Goal: Contribute content: Add original content to the website for others to see

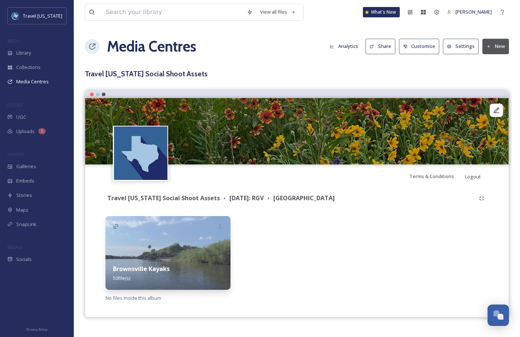
click at [202, 255] on img at bounding box center [167, 253] width 125 height 74
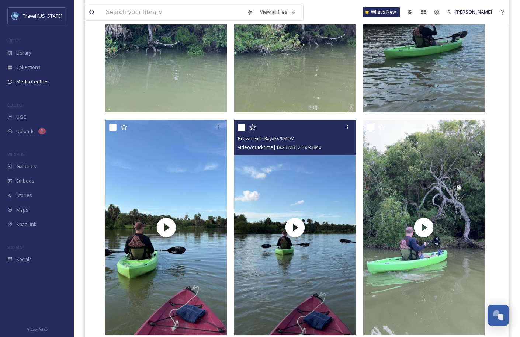
scroll to position [552, 0]
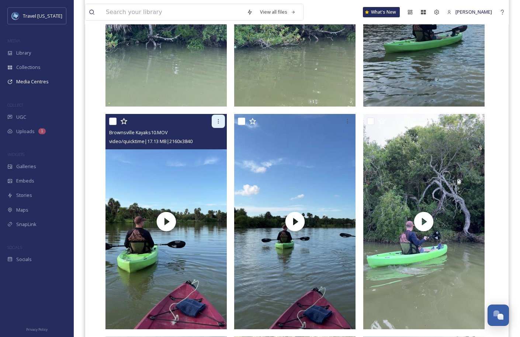
click at [218, 122] on icon at bounding box center [218, 121] width 6 height 6
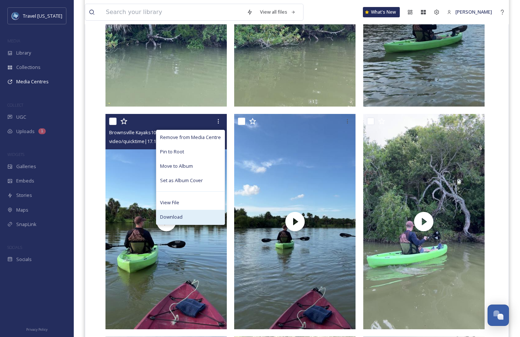
click at [190, 214] on div "Download" at bounding box center [190, 217] width 68 height 14
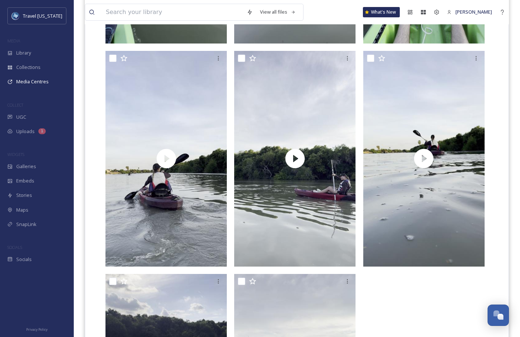
scroll to position [3703, 0]
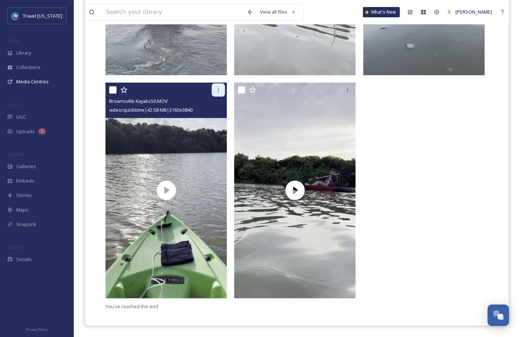
click at [216, 89] on icon at bounding box center [218, 90] width 6 height 6
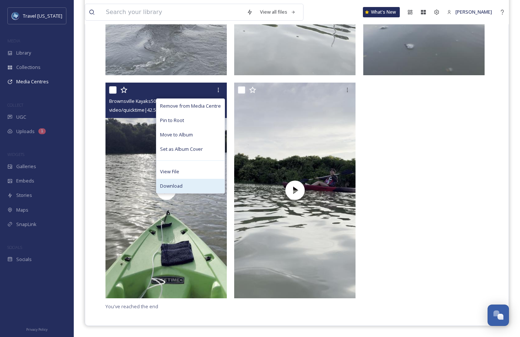
click at [184, 181] on div "Download" at bounding box center [190, 186] width 68 height 14
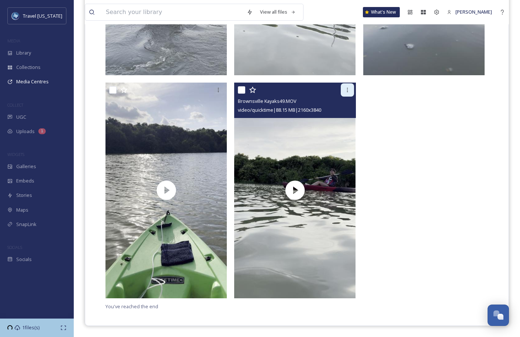
click at [345, 94] on div at bounding box center [346, 89] width 13 height 13
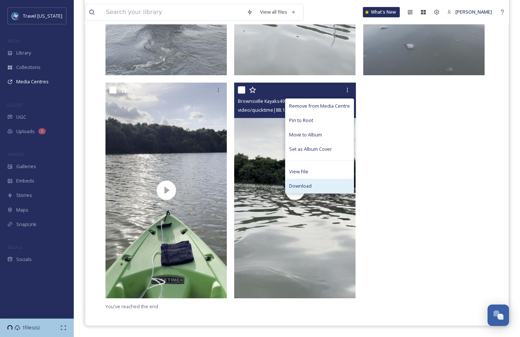
click at [317, 184] on div "Download" at bounding box center [319, 186] width 68 height 14
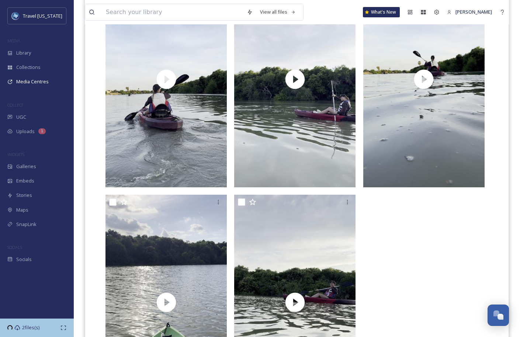
scroll to position [3508, 0]
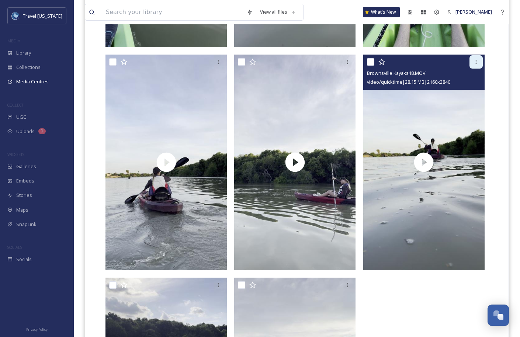
click at [474, 68] on div at bounding box center [475, 61] width 13 height 13
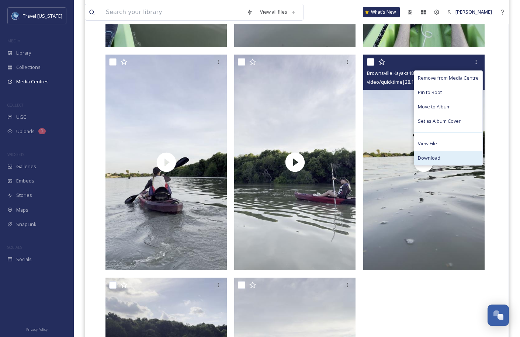
click at [431, 154] on div "Download" at bounding box center [448, 158] width 68 height 14
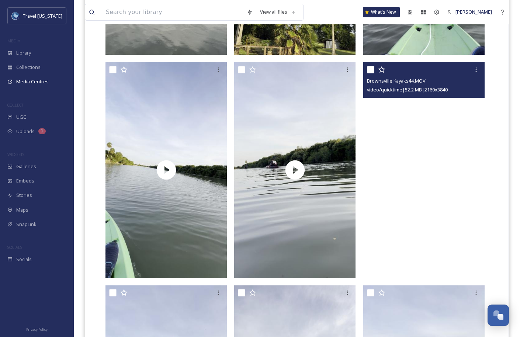
scroll to position [3278, 0]
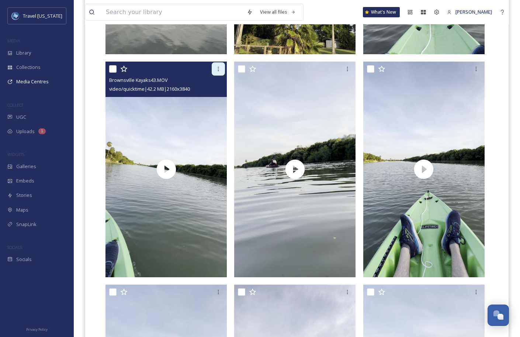
click at [222, 69] on div at bounding box center [218, 68] width 13 height 13
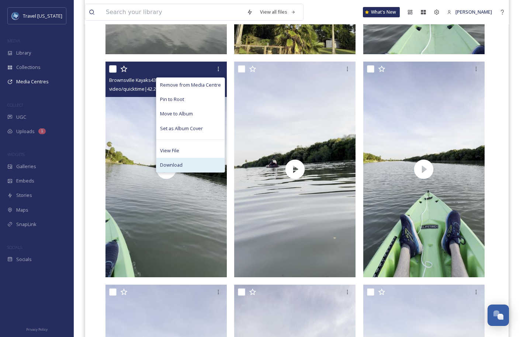
click at [182, 162] on span "Download" at bounding box center [171, 164] width 22 height 7
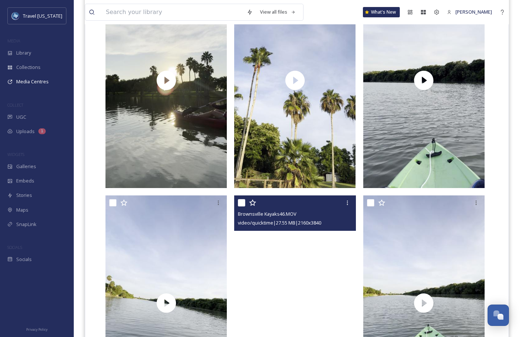
scroll to position [3068, 0]
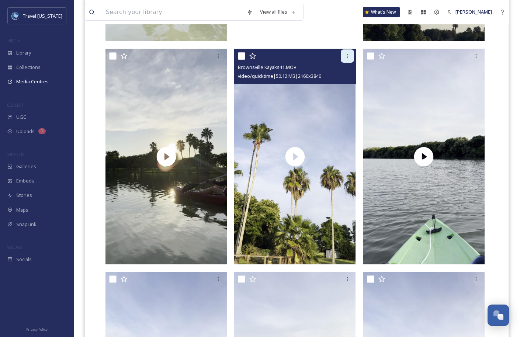
click at [345, 59] on div at bounding box center [346, 55] width 13 height 13
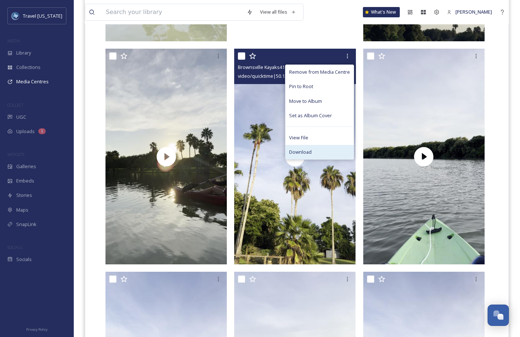
click at [314, 147] on div "Download" at bounding box center [319, 152] width 68 height 14
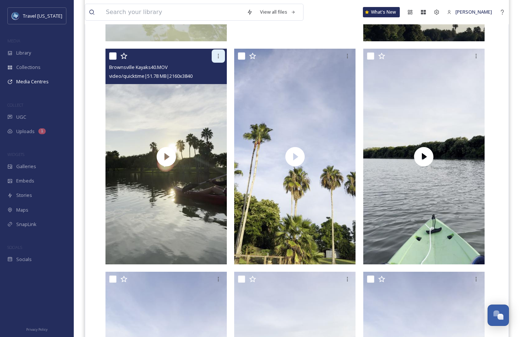
click at [218, 57] on icon at bounding box center [218, 56] width 1 height 4
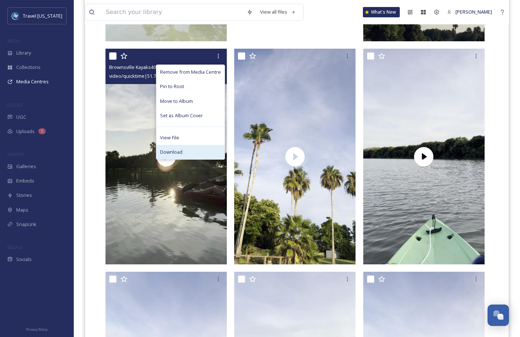
click at [195, 148] on div "Download" at bounding box center [190, 152] width 68 height 14
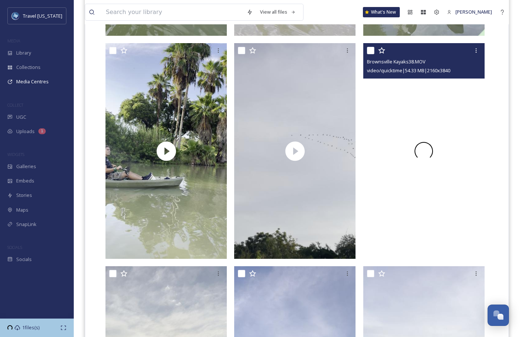
scroll to position [2840, 0]
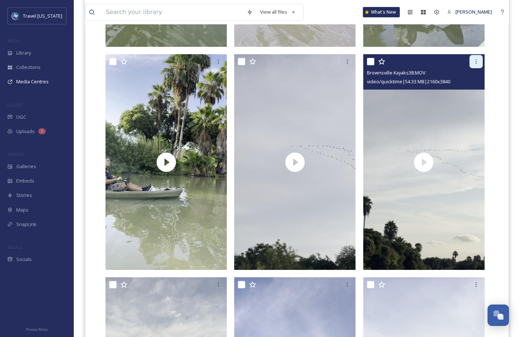
click at [473, 63] on icon at bounding box center [476, 62] width 6 height 6
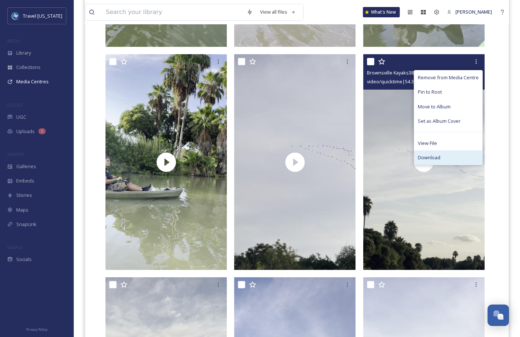
click at [432, 153] on div "Download" at bounding box center [448, 157] width 68 height 14
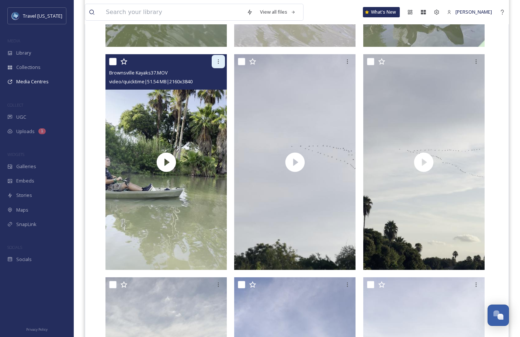
click at [218, 62] on icon at bounding box center [218, 62] width 6 height 6
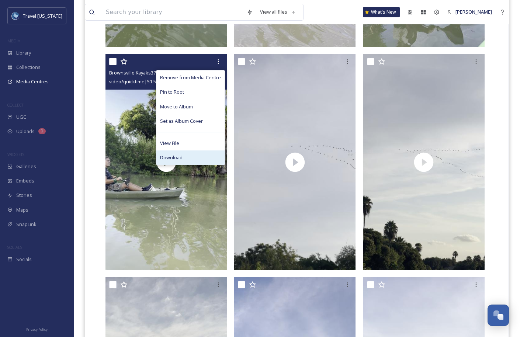
click at [192, 160] on div "Download" at bounding box center [190, 157] width 68 height 14
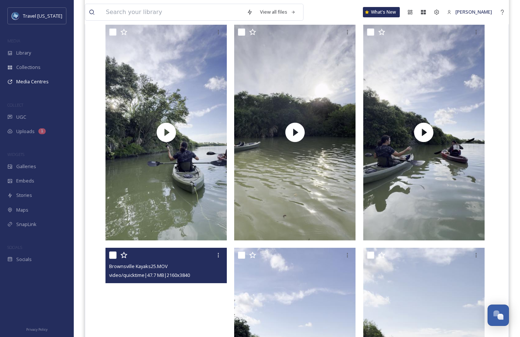
scroll to position [1737, 0]
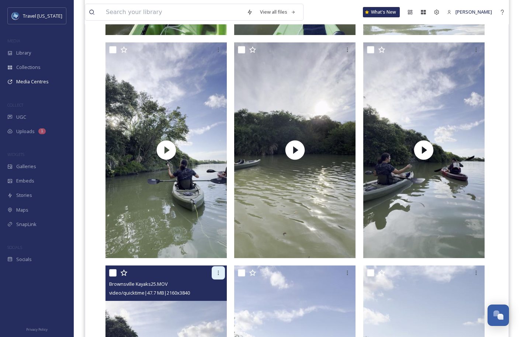
click at [213, 273] on div at bounding box center [218, 272] width 13 height 13
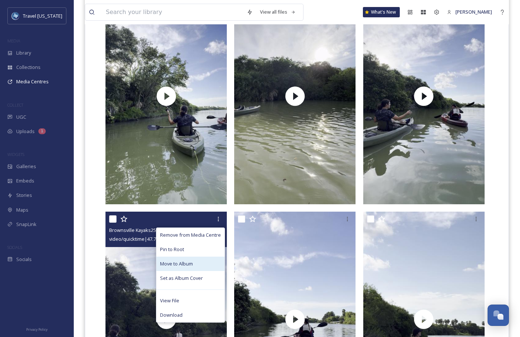
scroll to position [1800, 0]
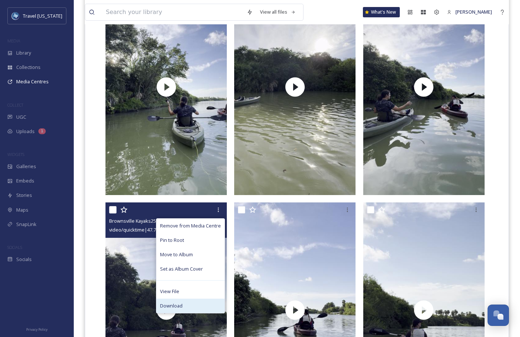
click at [201, 303] on div "Download" at bounding box center [190, 305] width 68 height 14
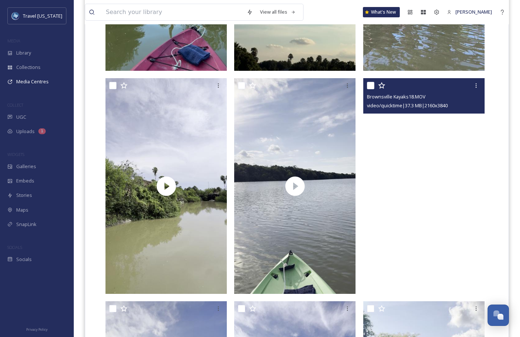
scroll to position [1243, 0]
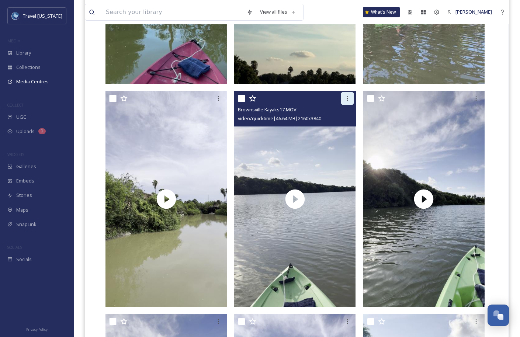
click at [347, 99] on icon at bounding box center [347, 98] width 6 height 6
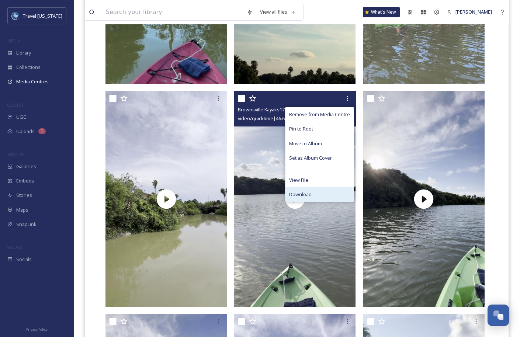
click at [310, 194] on span "Download" at bounding box center [300, 194] width 22 height 7
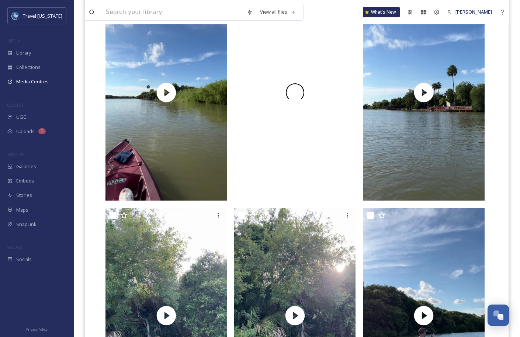
scroll to position [0, 0]
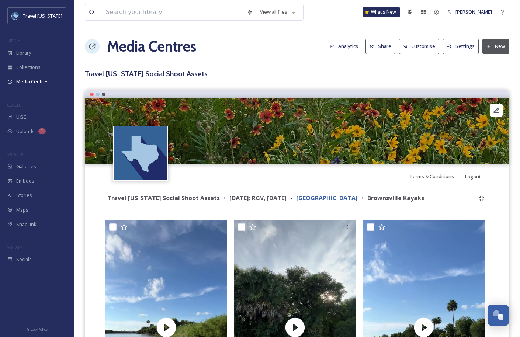
click at [329, 194] on strong "[GEOGRAPHIC_DATA]" at bounding box center [327, 198] width 62 height 8
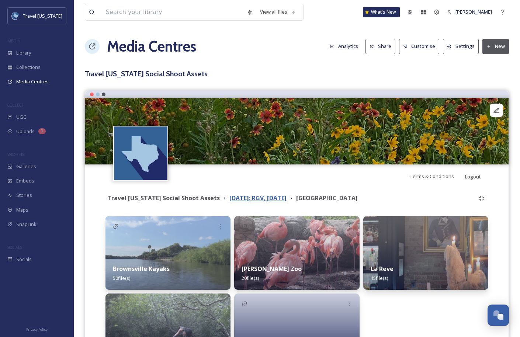
click at [243, 197] on strong "[DATE]: RGV, [DATE]" at bounding box center [257, 198] width 57 height 8
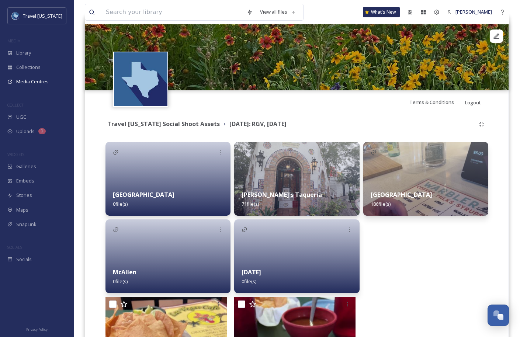
scroll to position [81, 0]
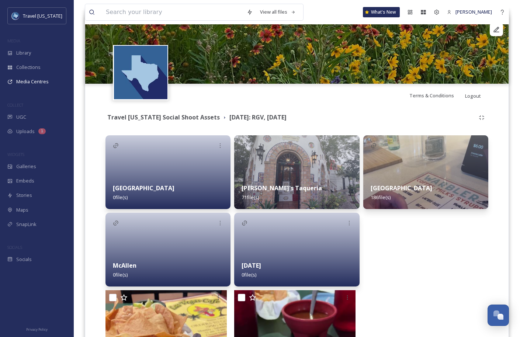
click at [179, 188] on div "Alpaquita Ranch 0 file(s)" at bounding box center [167, 192] width 125 height 33
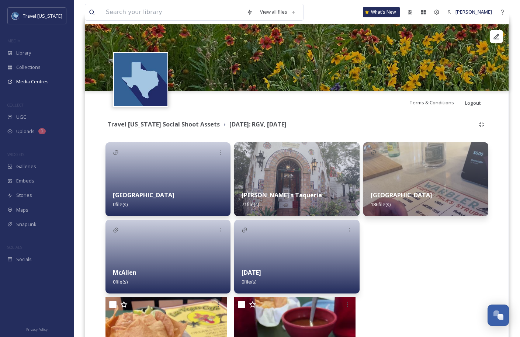
scroll to position [87, 0]
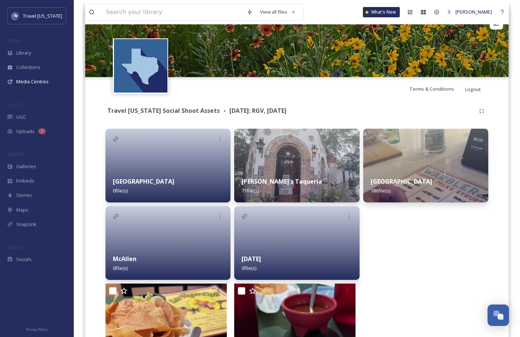
click at [196, 159] on div at bounding box center [167, 166] width 125 height 74
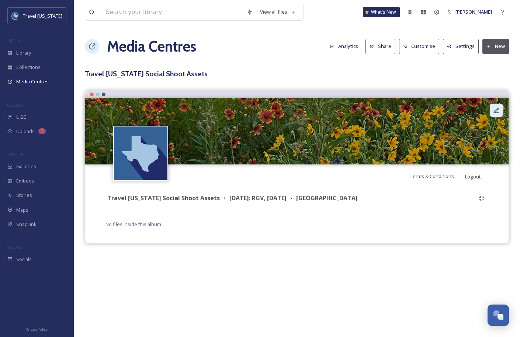
click at [496, 115] on div at bounding box center [495, 110] width 13 height 13
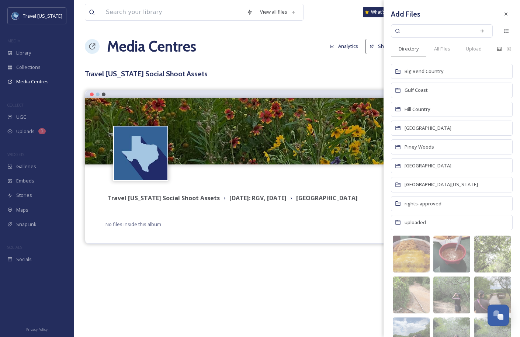
click at [311, 57] on div "Media Centres Analytics Share Customise Settings New" at bounding box center [297, 46] width 424 height 22
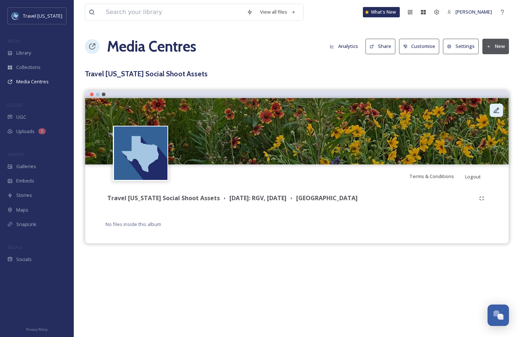
click at [497, 112] on icon at bounding box center [495, 109] width 7 height 7
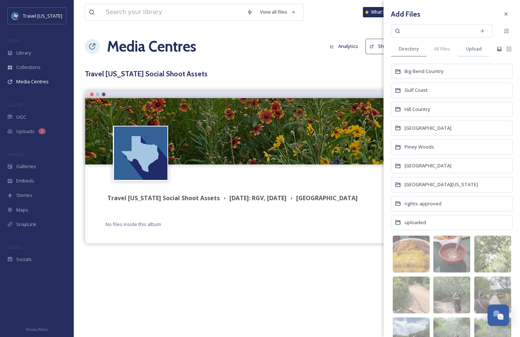
click at [474, 49] on span "Upload" at bounding box center [473, 48] width 16 height 7
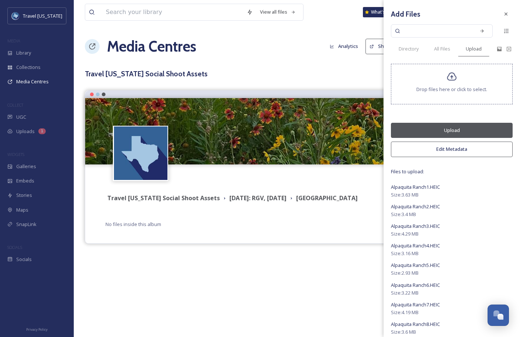
drag, startPoint x: 466, startPoint y: 128, endPoint x: 470, endPoint y: 97, distance: 30.9
click at [454, 133] on button "Upload" at bounding box center [452, 130] width 122 height 15
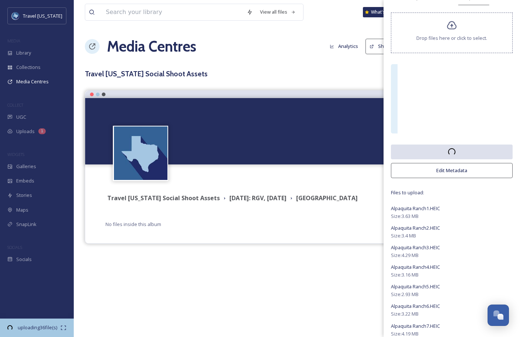
scroll to position [109, 0]
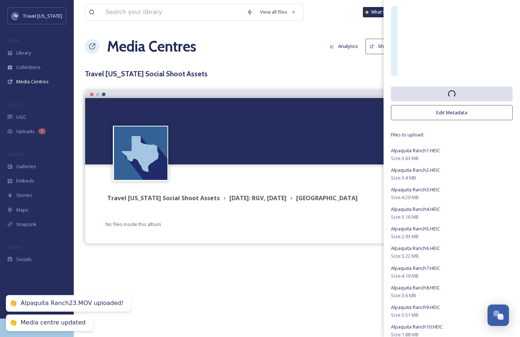
click at [159, 271] on div "View all files What's New [PERSON_NAME] Media Centres Analytics Share Customise…" at bounding box center [297, 168] width 446 height 337
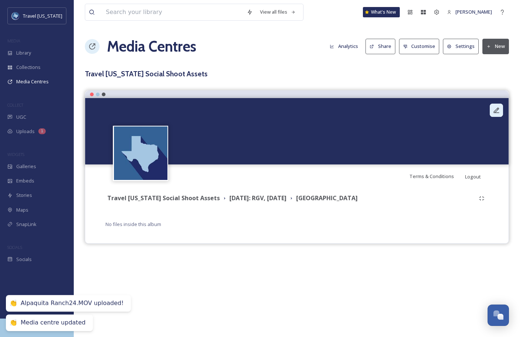
click at [493, 107] on icon at bounding box center [495, 109] width 7 height 7
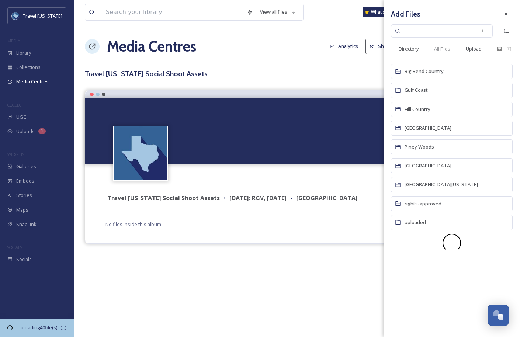
click at [476, 48] on span "Upload" at bounding box center [473, 48] width 16 height 7
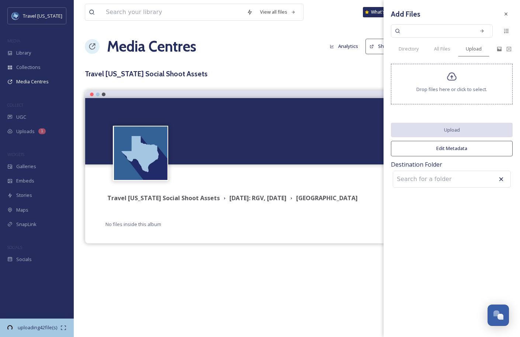
click at [188, 265] on div "View all files What's New [PERSON_NAME] Media Centres Analytics Share Customise…" at bounding box center [297, 168] width 446 height 337
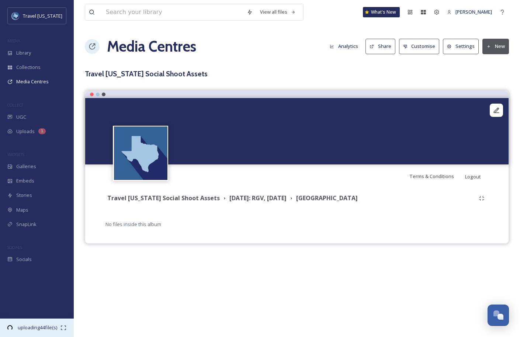
click at [46, 327] on span "uploading 44 file(s)" at bounding box center [37, 327] width 46 height 7
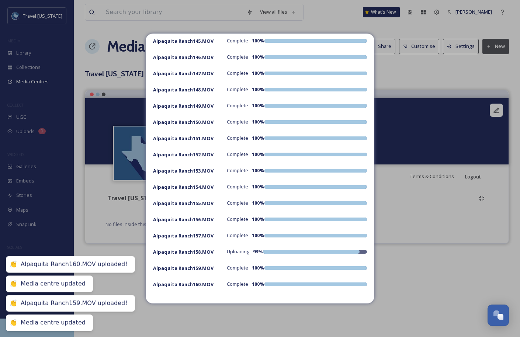
scroll to position [2365, 0]
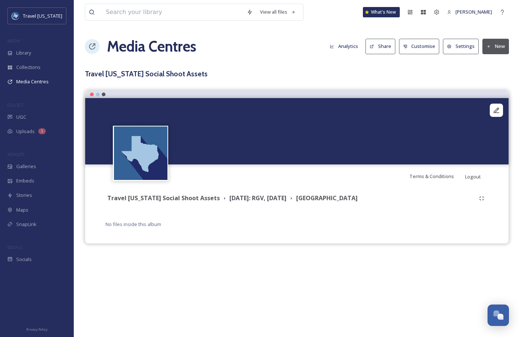
click at [139, 223] on span "No files inside this album" at bounding box center [133, 224] width 56 height 7
click at [499, 109] on icon at bounding box center [495, 109] width 7 height 7
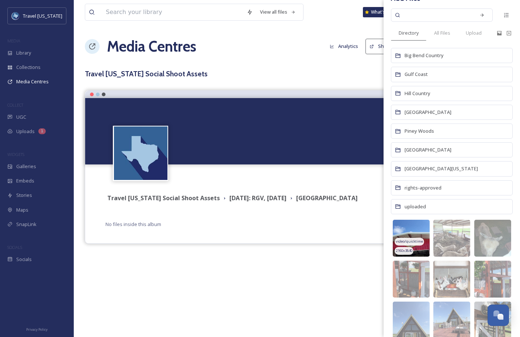
scroll to position [16, 0]
click at [293, 249] on div "View all files What's New [PERSON_NAME] Media Centres Analytics Share Customise…" at bounding box center [297, 168] width 446 height 337
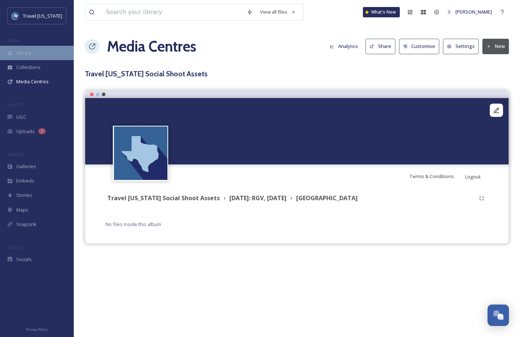
click at [25, 53] on span "Library" at bounding box center [23, 52] width 15 height 7
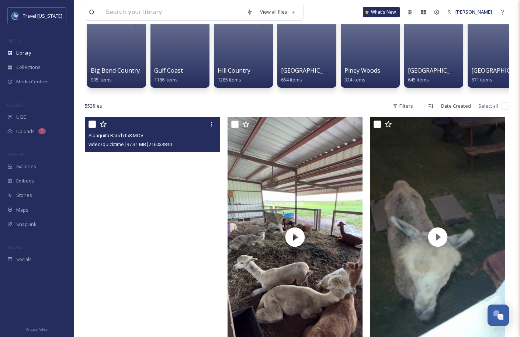
scroll to position [78, 0]
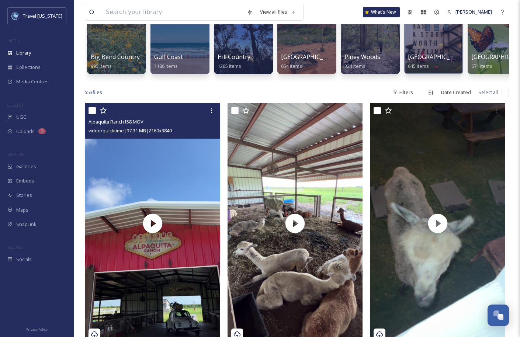
click at [89, 108] on input "checkbox" at bounding box center [91, 110] width 7 height 7
checkbox input "true"
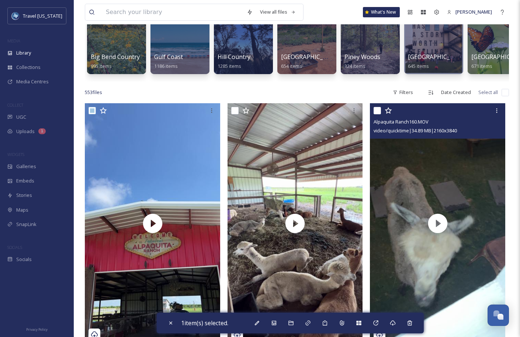
click at [377, 108] on input "checkbox" at bounding box center [376, 110] width 7 height 7
checkbox input "true"
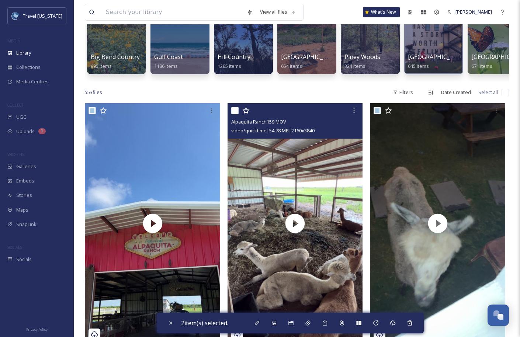
click at [235, 110] on input "checkbox" at bounding box center [234, 110] width 7 height 7
checkbox input "true"
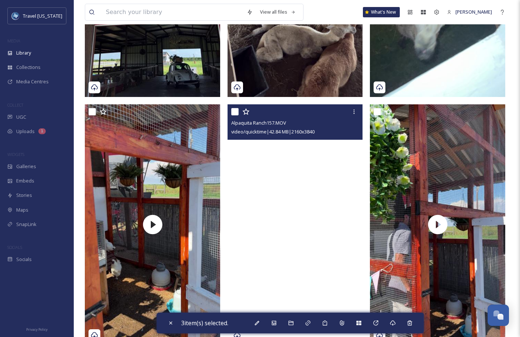
scroll to position [333, 0]
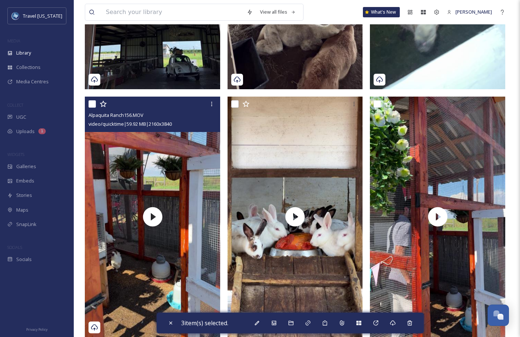
click at [92, 105] on input "checkbox" at bounding box center [91, 103] width 7 height 7
checkbox input "true"
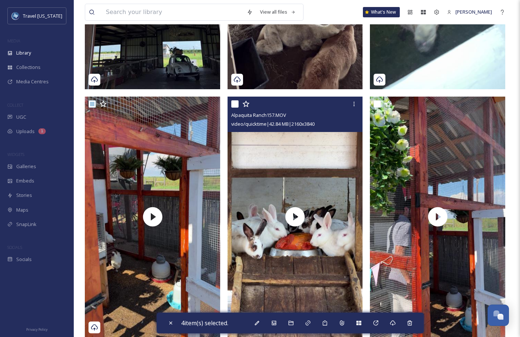
click at [234, 104] on input "checkbox" at bounding box center [234, 103] width 7 height 7
checkbox input "true"
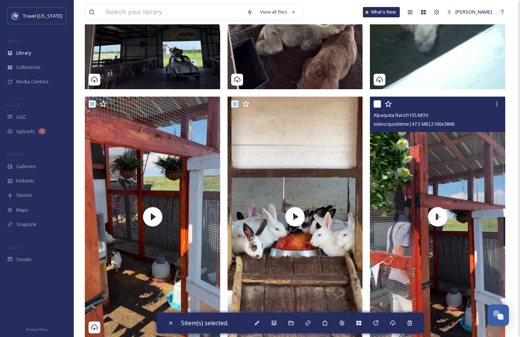
click at [378, 105] on input "checkbox" at bounding box center [376, 103] width 7 height 7
checkbox input "true"
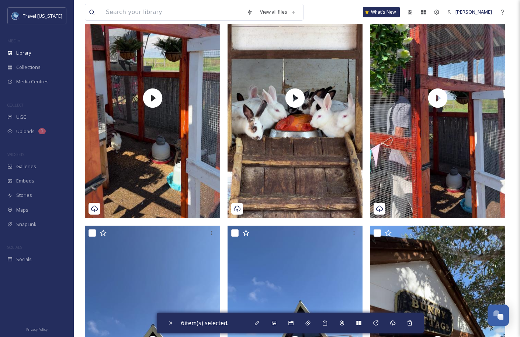
scroll to position [573, 0]
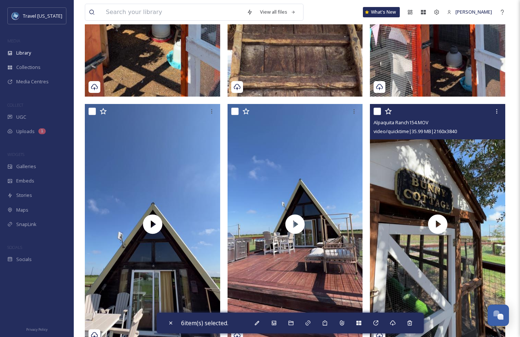
click at [377, 113] on input "checkbox" at bounding box center [376, 111] width 7 height 7
checkbox input "true"
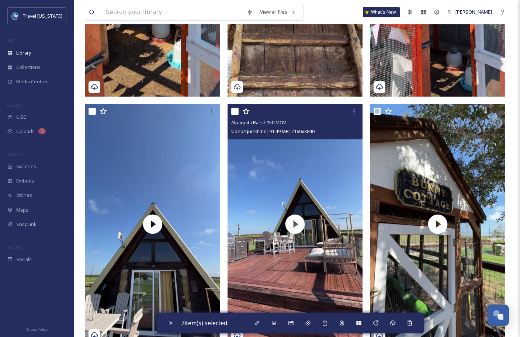
click at [233, 112] on input "checkbox" at bounding box center [234, 111] width 7 height 7
checkbox input "true"
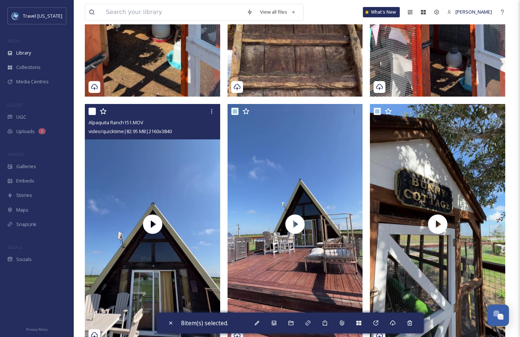
click at [92, 110] on input "checkbox" at bounding box center [91, 111] width 7 height 7
checkbox input "true"
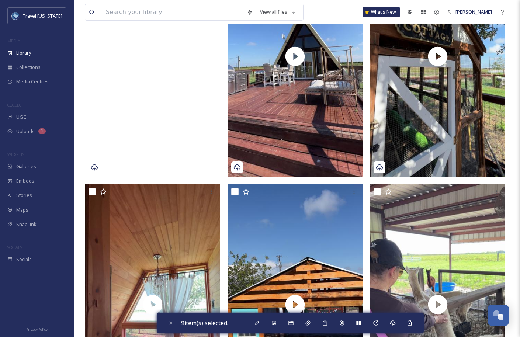
scroll to position [755, 0]
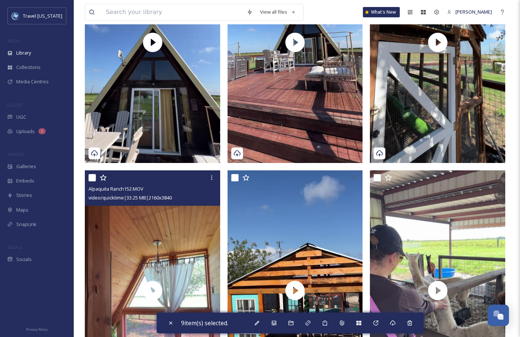
click at [91, 179] on input "checkbox" at bounding box center [91, 177] width 7 height 7
checkbox input "true"
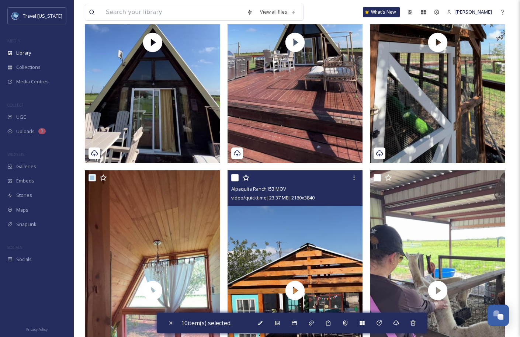
click at [235, 177] on input "checkbox" at bounding box center [234, 177] width 7 height 7
checkbox input "true"
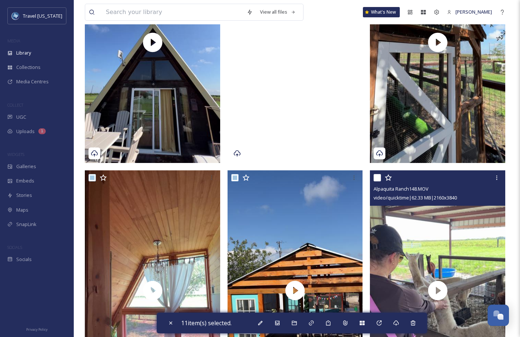
click at [377, 179] on input "checkbox" at bounding box center [376, 177] width 7 height 7
checkbox input "true"
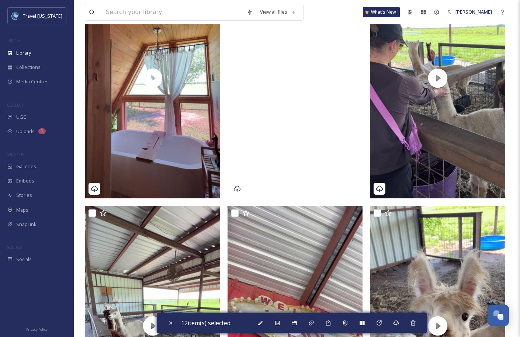
scroll to position [1009, 0]
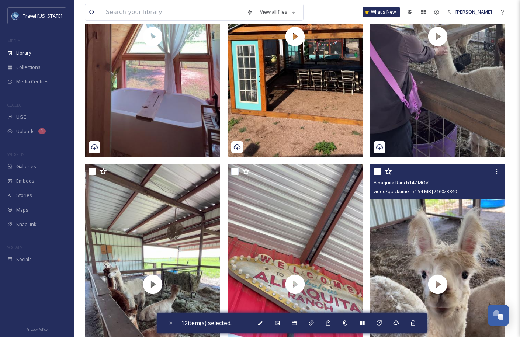
click at [379, 168] on input "checkbox" at bounding box center [376, 171] width 7 height 7
checkbox input "true"
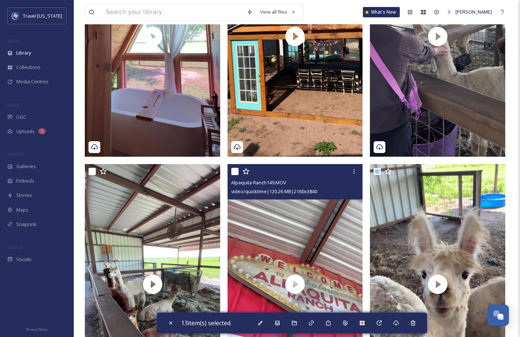
click at [233, 172] on input "checkbox" at bounding box center [234, 171] width 7 height 7
checkbox input "true"
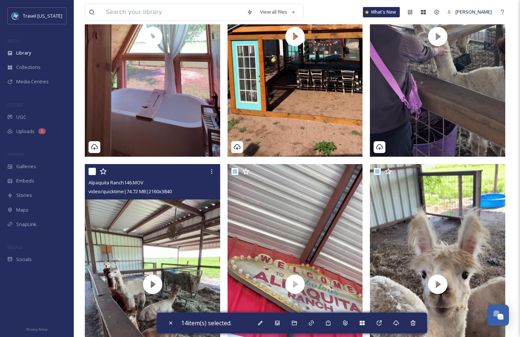
click at [93, 171] on input "checkbox" at bounding box center [91, 171] width 7 height 7
checkbox input "true"
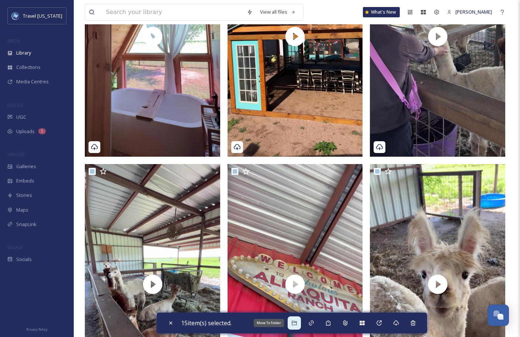
click at [294, 321] on icon at bounding box center [293, 323] width 5 height 4
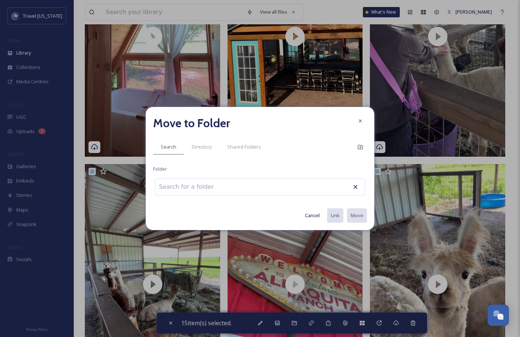
click at [203, 190] on input at bounding box center [195, 187] width 81 height 16
type input "a"
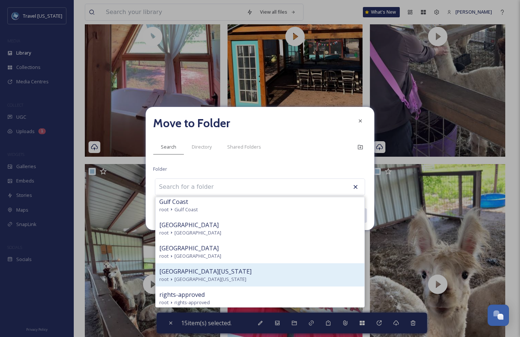
scroll to position [0, 0]
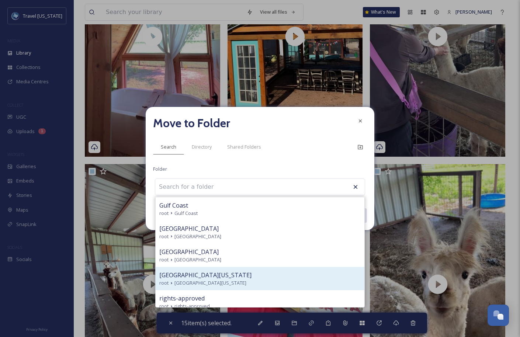
click at [218, 271] on div "[GEOGRAPHIC_DATA][US_STATE]" at bounding box center [259, 274] width 201 height 9
type input "[GEOGRAPHIC_DATA][US_STATE]"
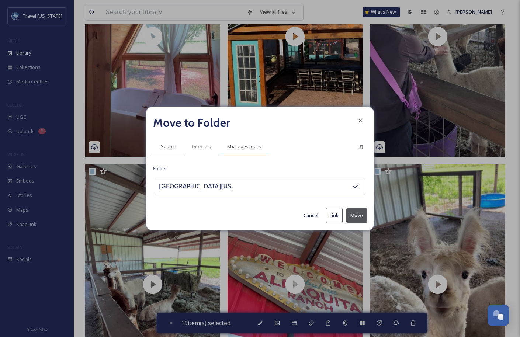
click at [231, 148] on span "Shared Folders" at bounding box center [244, 146] width 34 height 7
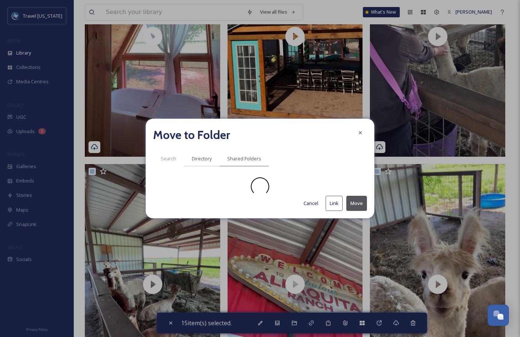
click at [198, 160] on span "Directory" at bounding box center [202, 158] width 20 height 7
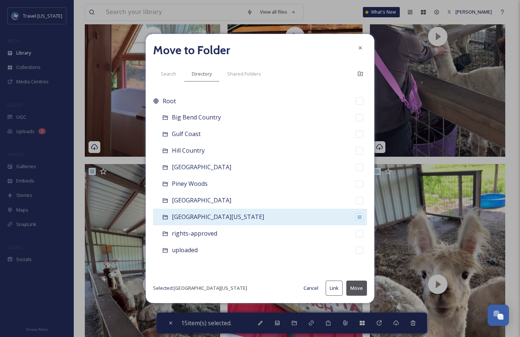
click at [178, 219] on span "[GEOGRAPHIC_DATA][US_STATE]" at bounding box center [218, 217] width 92 height 8
click at [171, 216] on div "[GEOGRAPHIC_DATA][US_STATE]" at bounding box center [260, 217] width 214 height 17
click at [161, 216] on div "[GEOGRAPHIC_DATA][US_STATE]" at bounding box center [260, 217] width 214 height 17
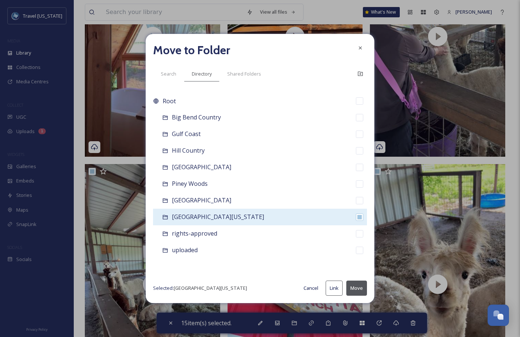
click at [195, 216] on span "[GEOGRAPHIC_DATA][US_STATE]" at bounding box center [218, 217] width 92 height 8
click at [221, 216] on span "[GEOGRAPHIC_DATA][US_STATE]" at bounding box center [218, 217] width 92 height 8
click at [245, 220] on div "[GEOGRAPHIC_DATA][US_STATE]" at bounding box center [260, 217] width 214 height 17
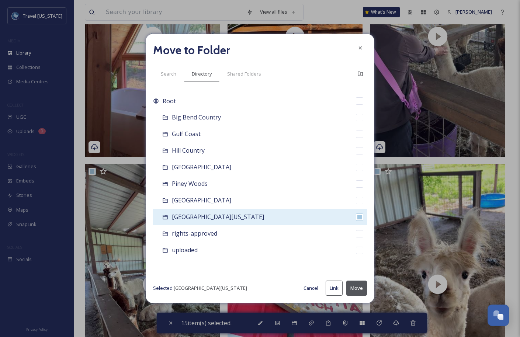
click at [255, 215] on div "[GEOGRAPHIC_DATA][US_STATE]" at bounding box center [260, 217] width 214 height 17
click at [360, 215] on input "checkbox" at bounding box center [359, 216] width 7 height 7
checkbox input "true"
click at [331, 220] on div "[GEOGRAPHIC_DATA][US_STATE]" at bounding box center [260, 217] width 214 height 17
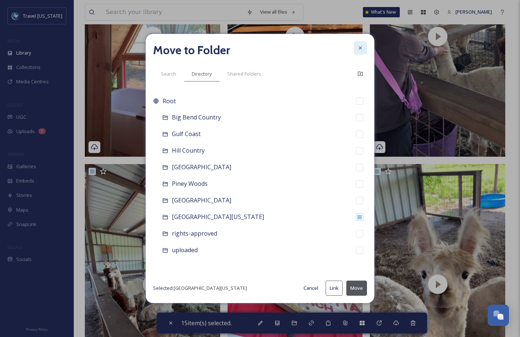
click at [360, 49] on icon at bounding box center [360, 48] width 6 height 6
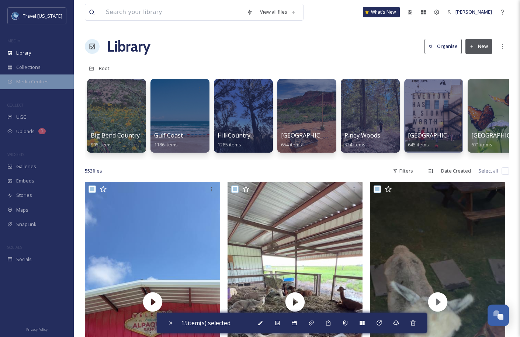
click at [24, 78] on span "Media Centres" at bounding box center [32, 81] width 32 height 7
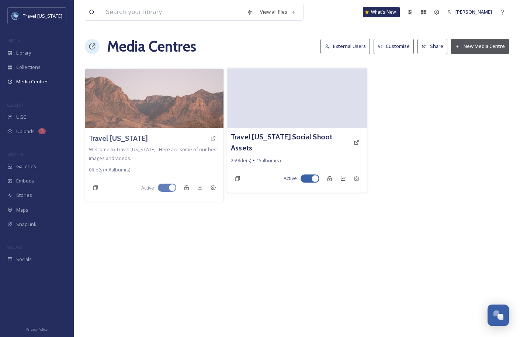
click at [291, 101] on video at bounding box center [296, 98] width 139 height 60
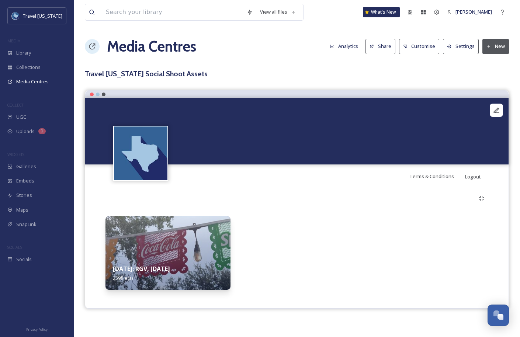
click at [197, 248] on img at bounding box center [167, 253] width 125 height 74
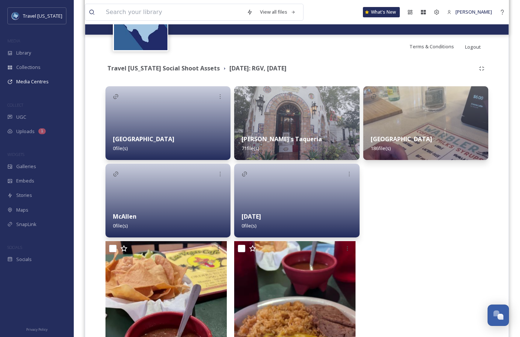
scroll to position [132, 0]
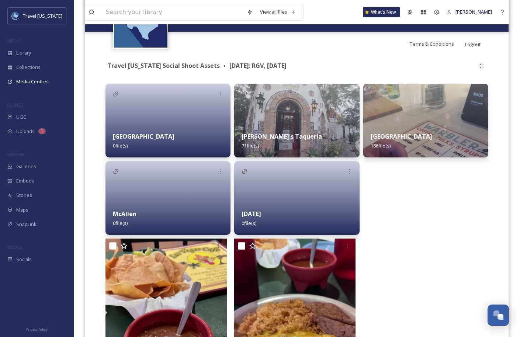
click at [177, 127] on div "Alpaquita Ranch 0 file(s)" at bounding box center [167, 141] width 125 height 33
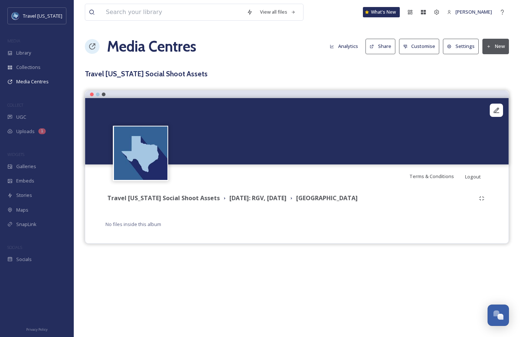
click at [499, 46] on button "New" at bounding box center [495, 46] width 27 height 15
click at [492, 64] on span "Add Files" at bounding box center [491, 63] width 20 height 7
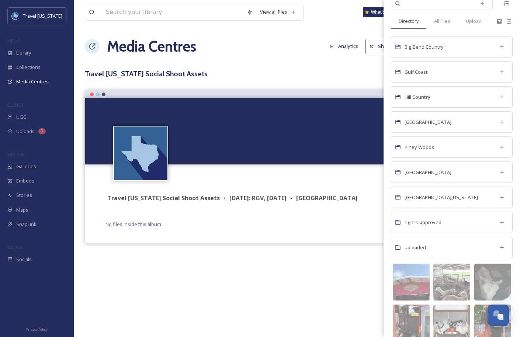
scroll to position [114, 0]
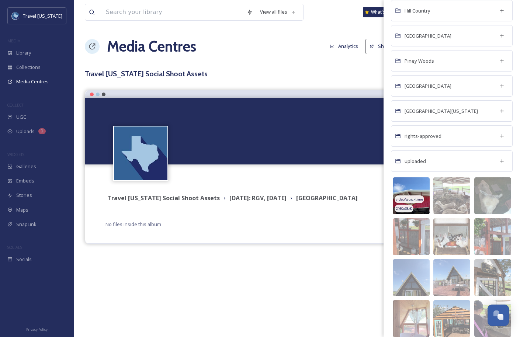
click at [411, 209] on span "2160 x 3840" at bounding box center [403, 208] width 17 height 5
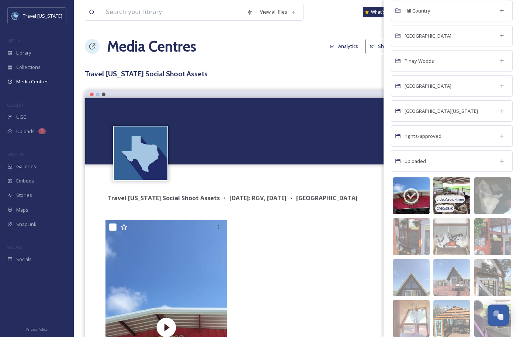
click at [448, 188] on img at bounding box center [451, 195] width 37 height 37
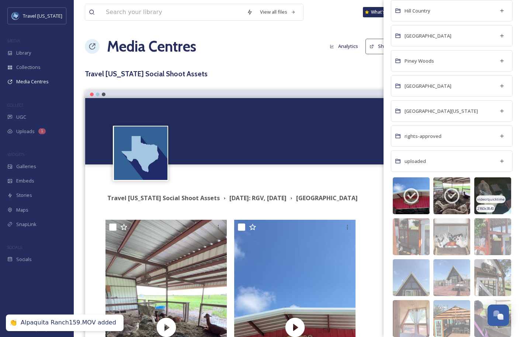
click at [492, 189] on img at bounding box center [492, 195] width 37 height 37
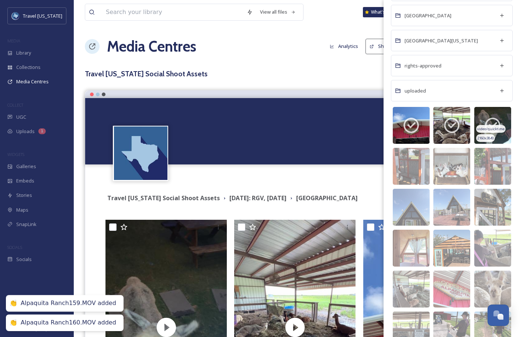
scroll to position [219, 0]
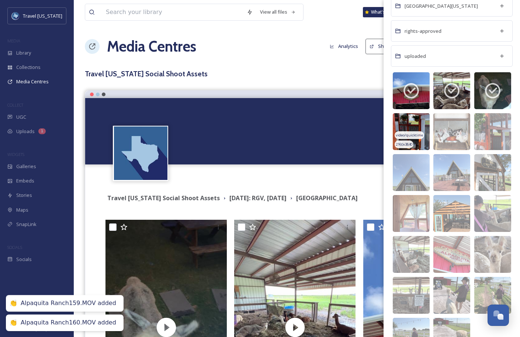
click at [416, 133] on span "video/quicktime" at bounding box center [408, 135] width 27 height 5
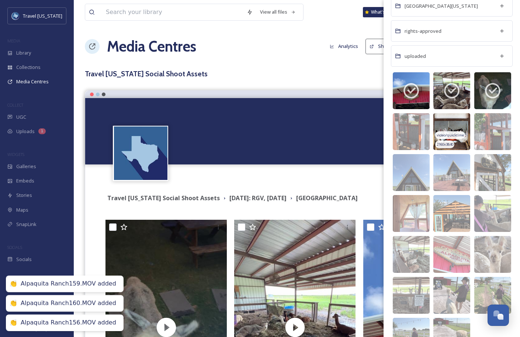
click at [450, 133] on span "video/quicktime" at bounding box center [449, 135] width 27 height 5
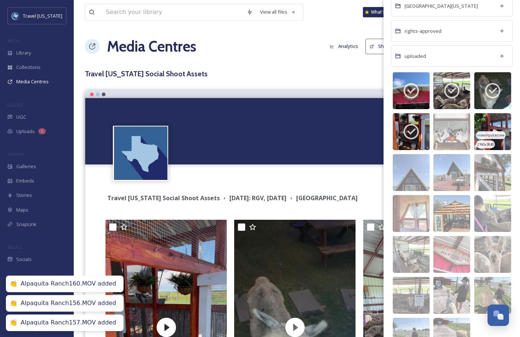
click at [484, 135] on span "video/quicktime" at bounding box center [490, 135] width 27 height 5
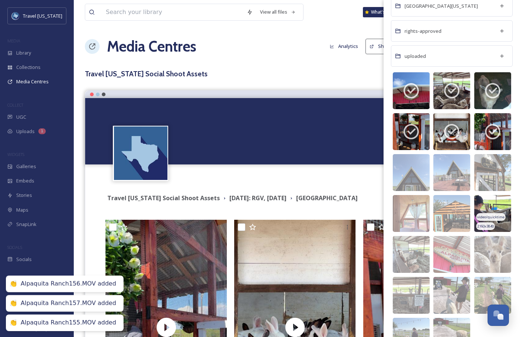
click at [489, 231] on img at bounding box center [492, 213] width 37 height 37
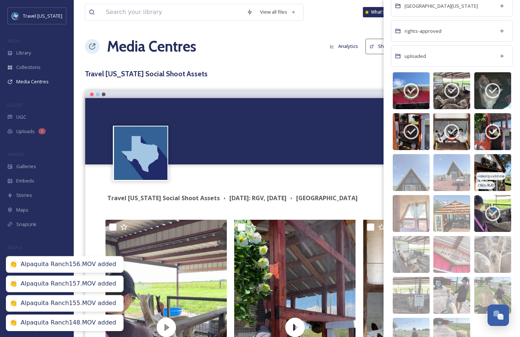
click at [486, 175] on span "video/quicktime" at bounding box center [490, 176] width 27 height 5
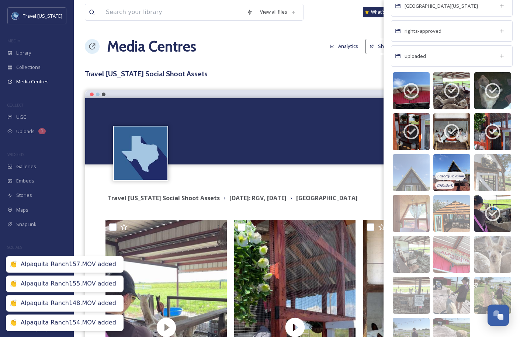
click at [454, 175] on span "video/quicktime" at bounding box center [449, 176] width 27 height 5
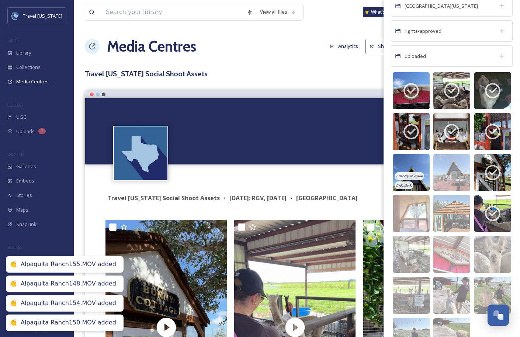
click at [414, 175] on span "video/quicktime" at bounding box center [408, 176] width 27 height 5
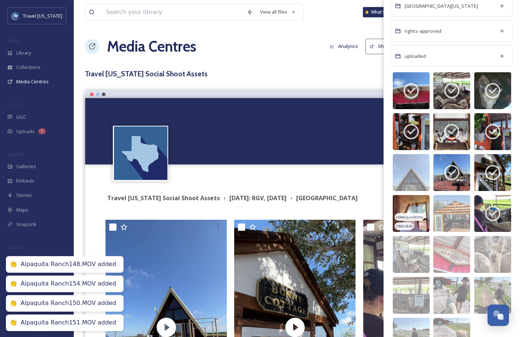
click at [414, 212] on img at bounding box center [410, 213] width 37 height 37
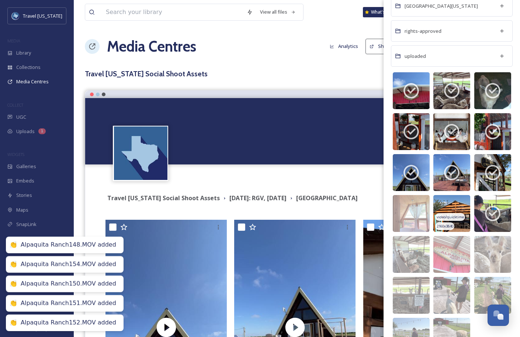
click at [446, 212] on img at bounding box center [451, 213] width 37 height 37
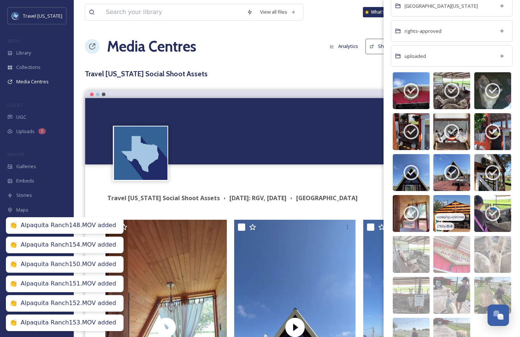
scroll to position [260, 0]
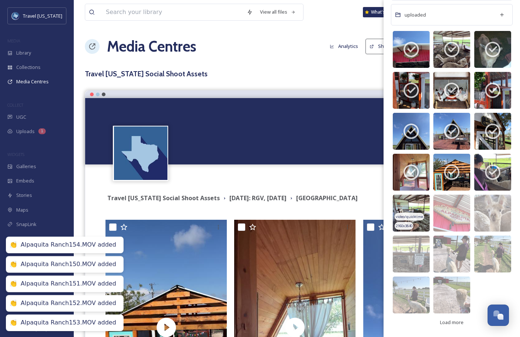
click at [413, 217] on span "video/quicktime" at bounding box center [408, 216] width 27 height 5
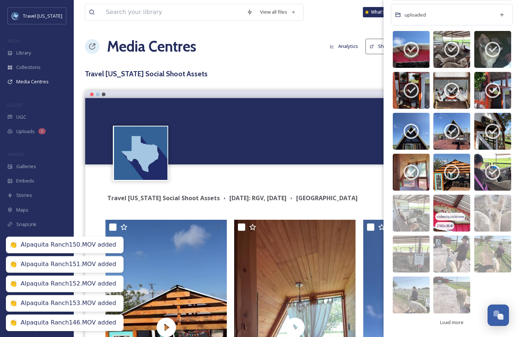
click at [444, 218] on span "video/quicktime" at bounding box center [449, 216] width 27 height 5
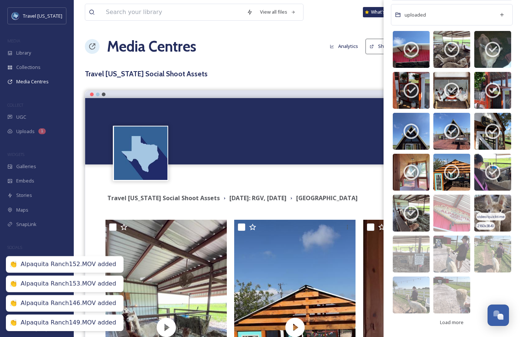
click at [477, 224] on span "2160 x 3840" at bounding box center [485, 225] width 17 height 5
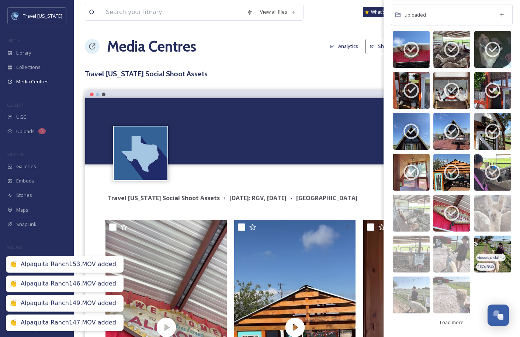
click at [480, 247] on img at bounding box center [492, 253] width 37 height 37
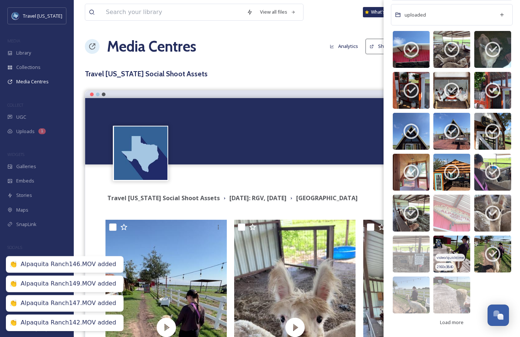
click at [436, 253] on img at bounding box center [451, 253] width 37 height 37
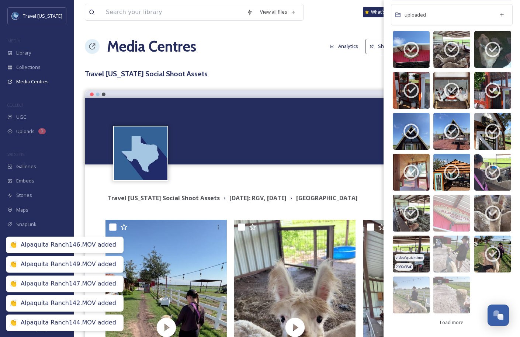
click at [418, 254] on div "video/quicktime" at bounding box center [408, 258] width 29 height 8
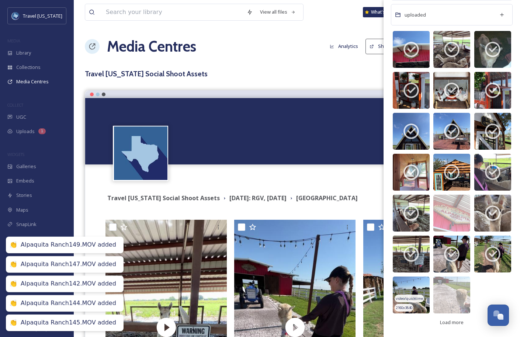
click at [418, 281] on img at bounding box center [410, 294] width 37 height 37
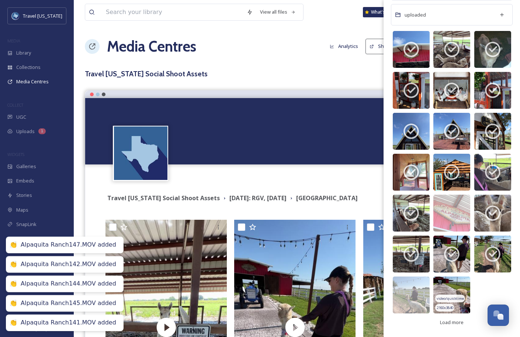
click at [443, 292] on img at bounding box center [451, 294] width 37 height 37
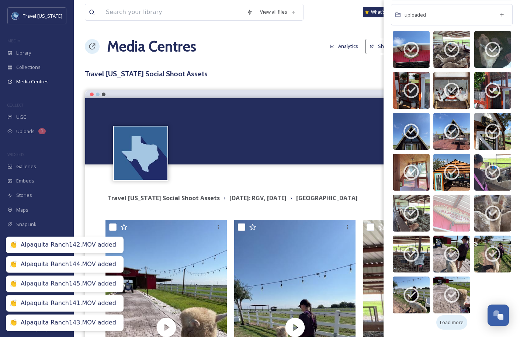
click at [444, 321] on span "Load more" at bounding box center [452, 322] width 24 height 7
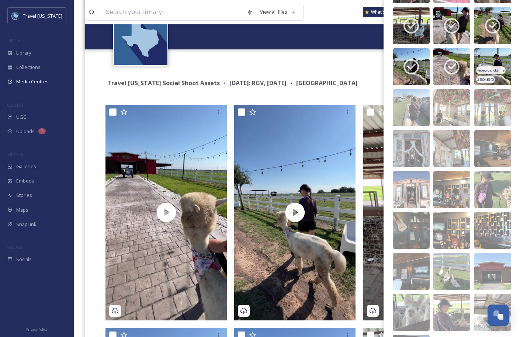
scroll to position [497, 0]
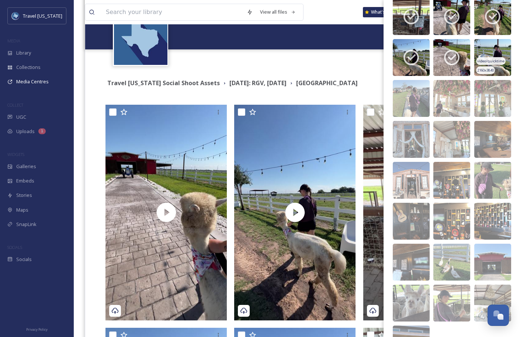
click at [493, 42] on img at bounding box center [492, 57] width 37 height 37
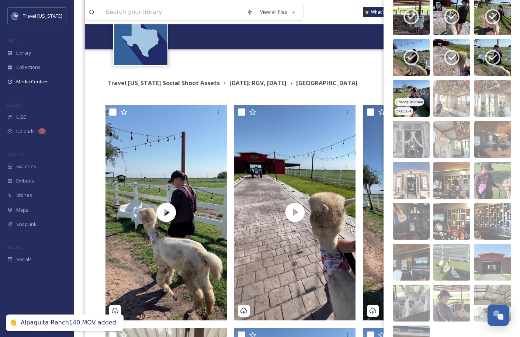
click at [418, 109] on img at bounding box center [410, 98] width 37 height 37
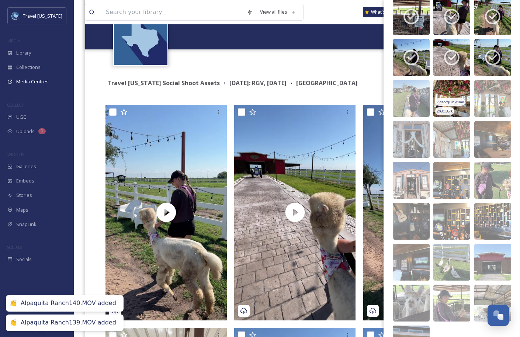
click at [461, 109] on img at bounding box center [451, 98] width 37 height 37
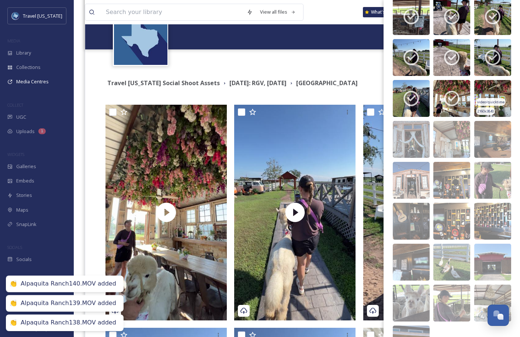
click at [493, 109] on span "2160 x 3840" at bounding box center [485, 111] width 17 height 5
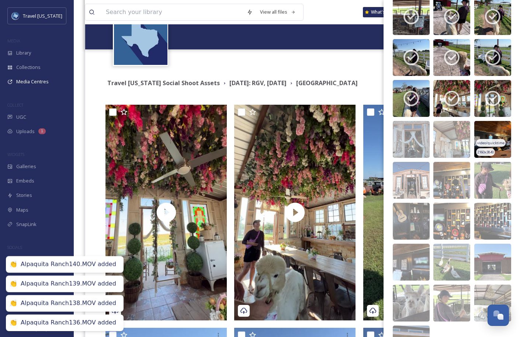
click at [494, 136] on img at bounding box center [492, 139] width 37 height 37
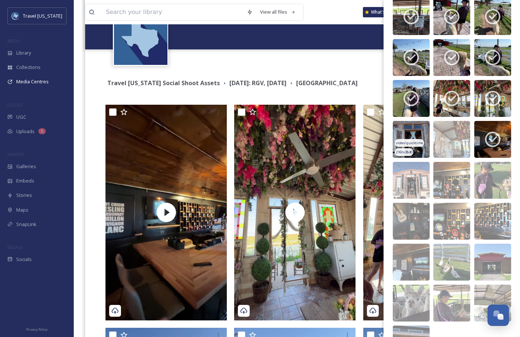
click at [425, 140] on img at bounding box center [410, 139] width 37 height 37
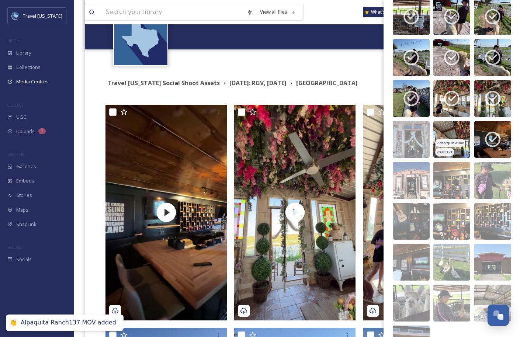
click at [447, 140] on span "video/quicktime" at bounding box center [449, 142] width 27 height 5
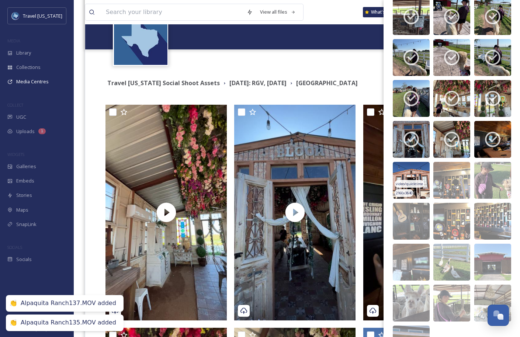
click at [412, 182] on span "video/quicktime" at bounding box center [408, 183] width 27 height 5
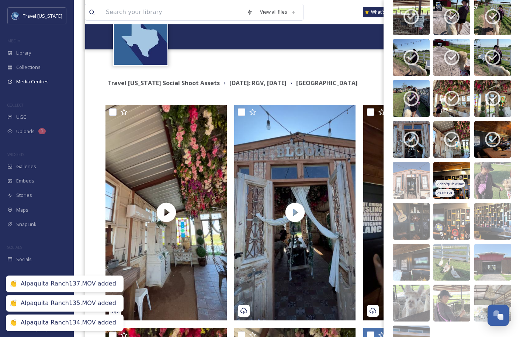
click at [454, 182] on span "video/quicktime" at bounding box center [449, 183] width 27 height 5
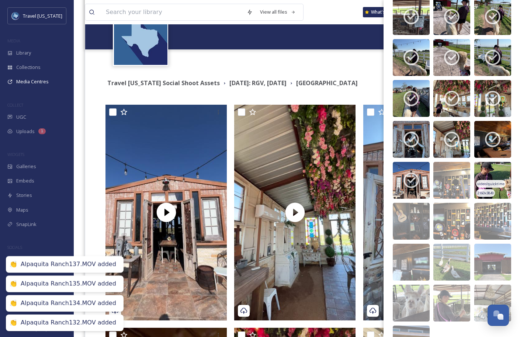
click at [488, 182] on span "video/quicktime" at bounding box center [490, 183] width 27 height 5
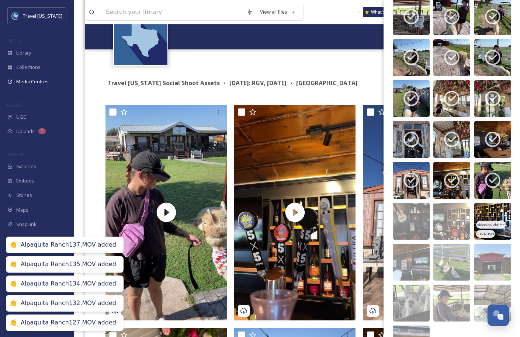
click at [488, 217] on img at bounding box center [492, 221] width 37 height 37
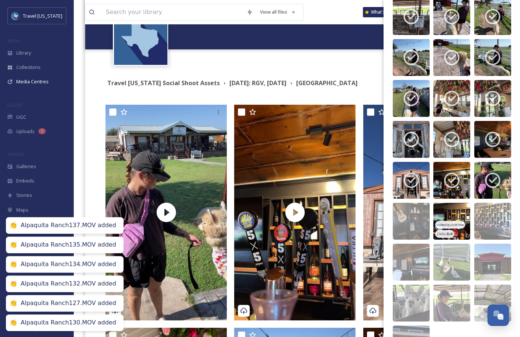
click at [453, 217] on img at bounding box center [451, 221] width 37 height 37
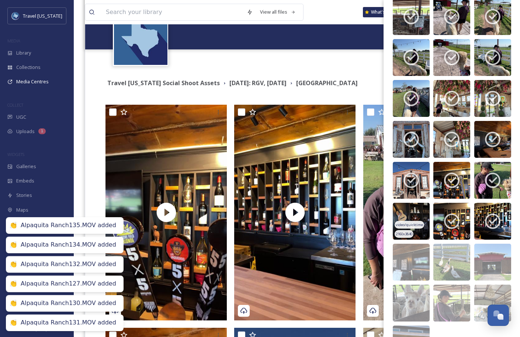
click at [410, 220] on img at bounding box center [410, 221] width 37 height 37
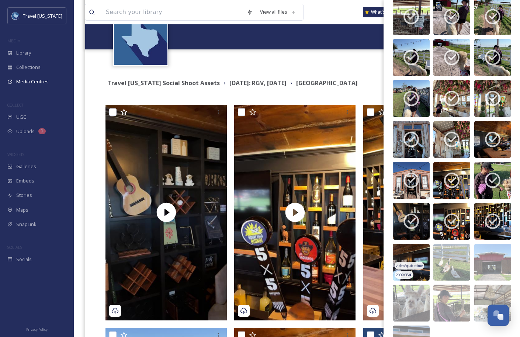
click at [425, 255] on img at bounding box center [410, 262] width 37 height 37
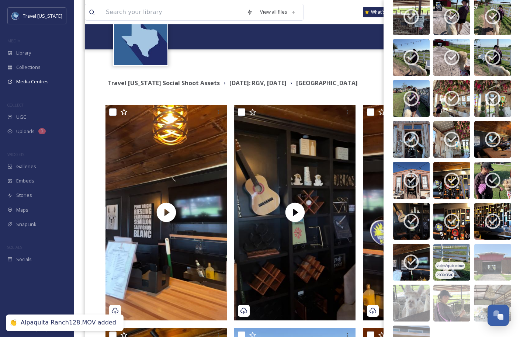
click at [452, 256] on img at bounding box center [451, 262] width 37 height 37
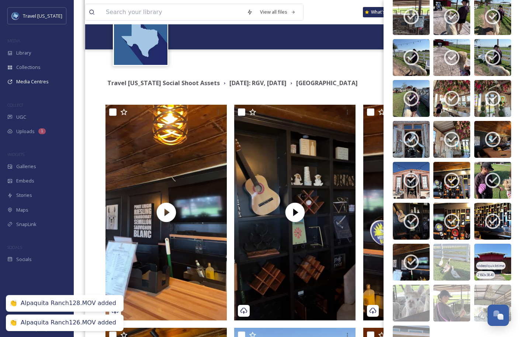
click at [496, 256] on img at bounding box center [492, 262] width 37 height 37
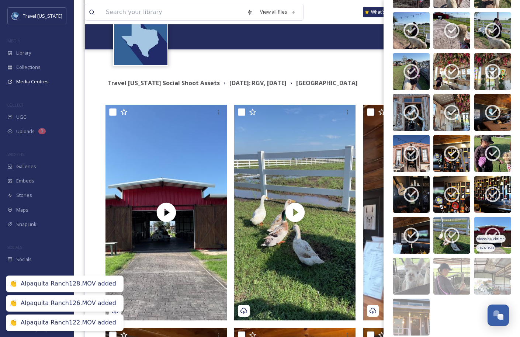
scroll to position [546, 0]
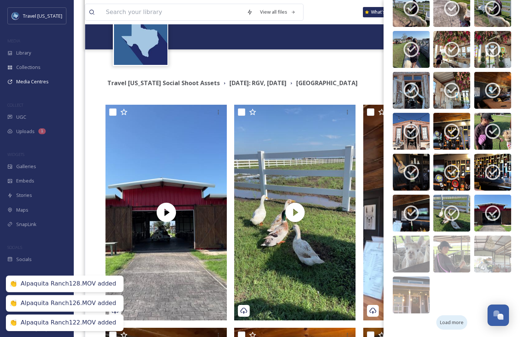
click at [460, 317] on div "Load more" at bounding box center [451, 322] width 31 height 14
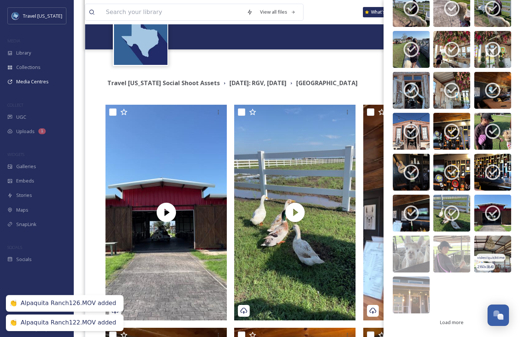
click at [476, 248] on img at bounding box center [492, 253] width 37 height 37
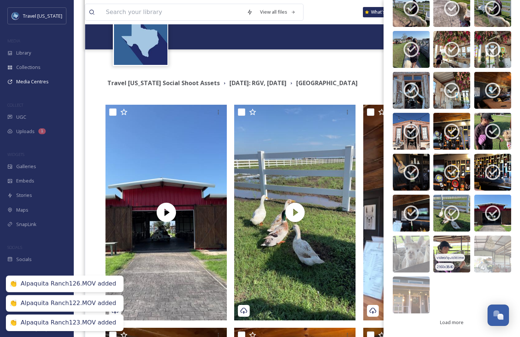
click at [447, 252] on img at bounding box center [451, 253] width 37 height 37
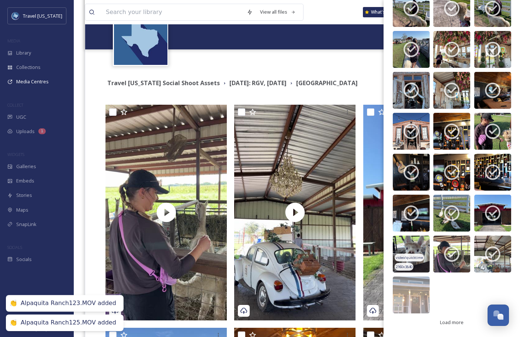
click at [416, 252] on img at bounding box center [410, 253] width 37 height 37
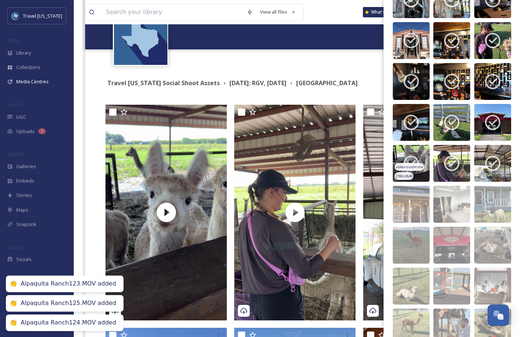
scroll to position [702, 0]
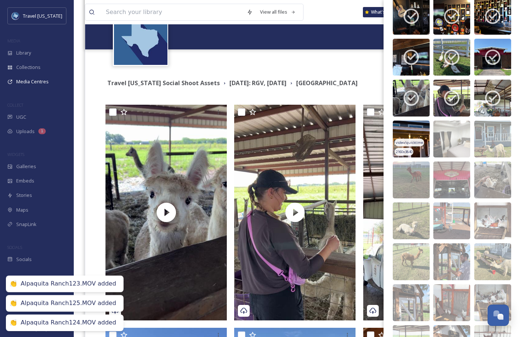
click at [417, 134] on img at bounding box center [410, 138] width 37 height 37
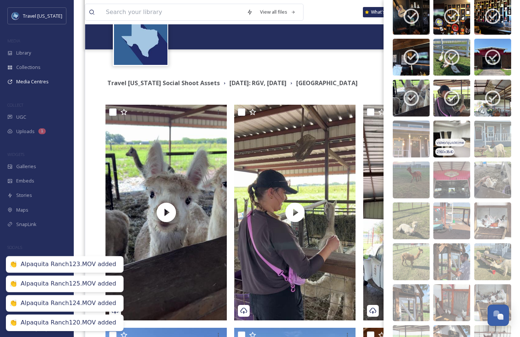
click at [451, 134] on img at bounding box center [451, 138] width 37 height 37
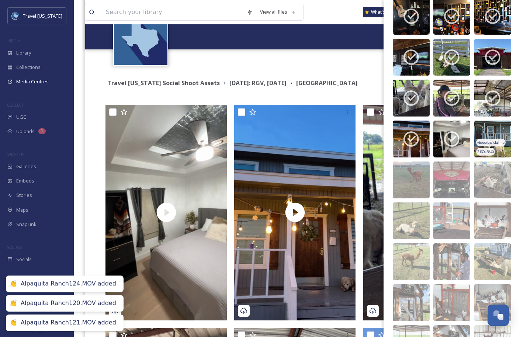
click at [476, 134] on img at bounding box center [492, 138] width 37 height 37
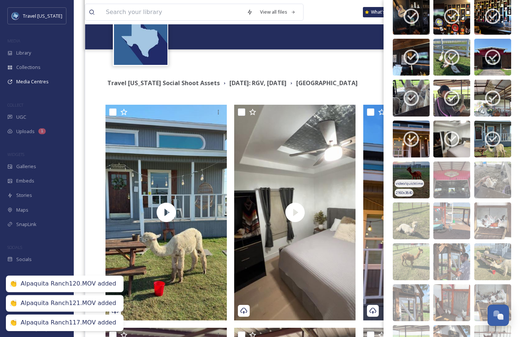
click at [419, 164] on img at bounding box center [410, 179] width 37 height 37
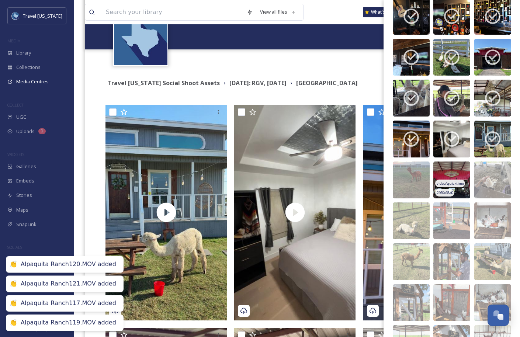
click at [461, 177] on img at bounding box center [451, 179] width 37 height 37
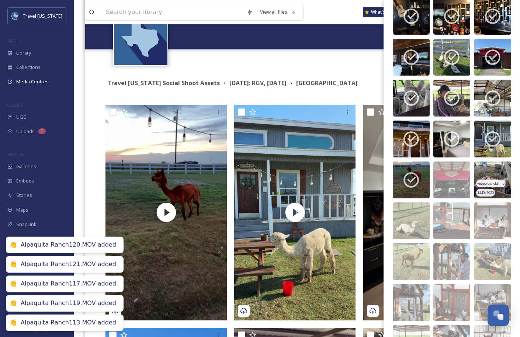
click at [492, 178] on img at bounding box center [492, 179] width 37 height 37
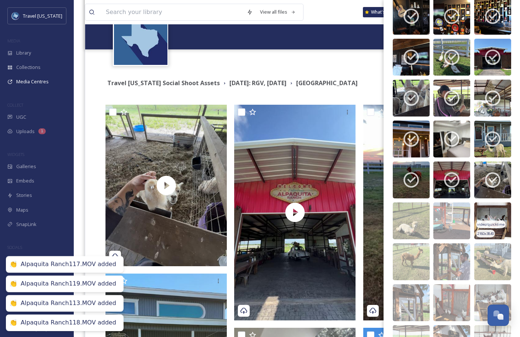
click at [493, 230] on div "2160 x 3840" at bounding box center [485, 234] width 19 height 8
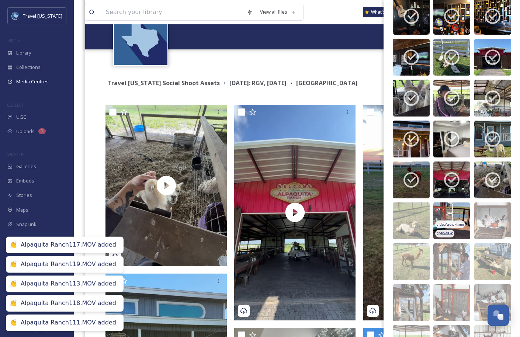
click at [441, 224] on span "video/quicktime" at bounding box center [449, 224] width 27 height 5
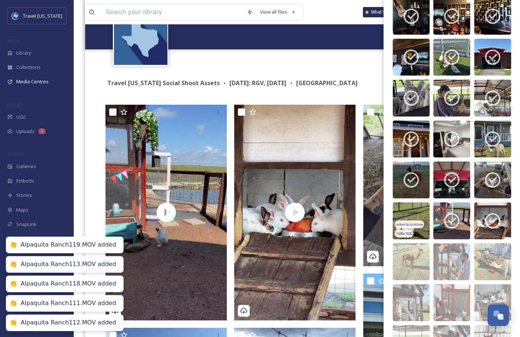
click at [416, 224] on span "video/quicktime" at bounding box center [408, 224] width 27 height 5
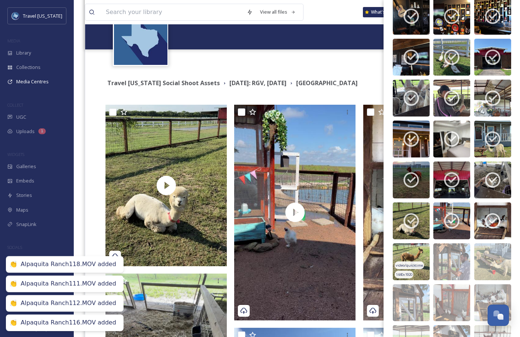
click at [414, 254] on img at bounding box center [410, 261] width 37 height 37
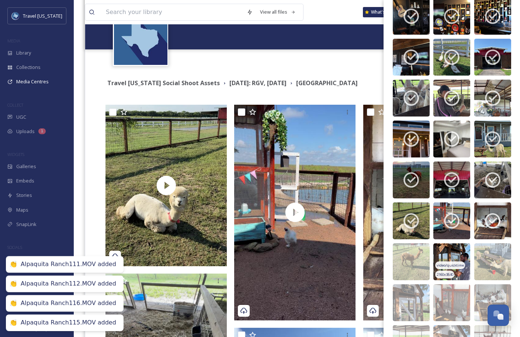
click at [448, 261] on img at bounding box center [451, 261] width 37 height 37
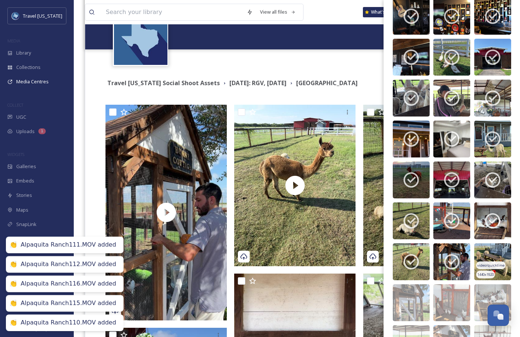
click at [484, 261] on img at bounding box center [492, 261] width 37 height 37
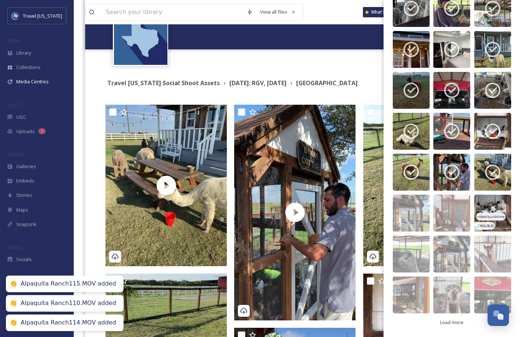
click at [495, 226] on div "2160 x 3840" at bounding box center [485, 226] width 19 height 8
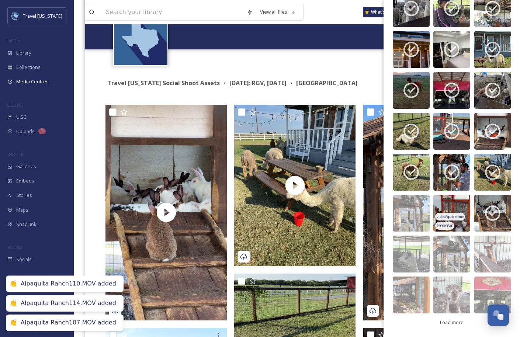
click at [446, 215] on span "video/quicktime" at bounding box center [449, 216] width 27 height 5
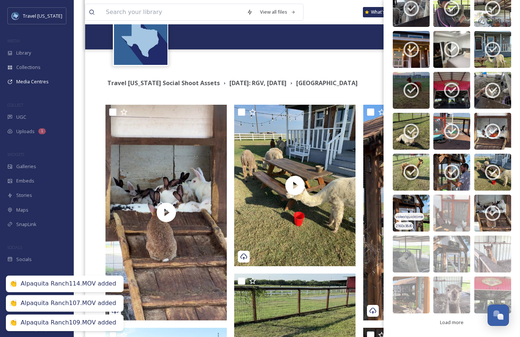
click at [410, 215] on span "video/quicktime" at bounding box center [408, 216] width 27 height 5
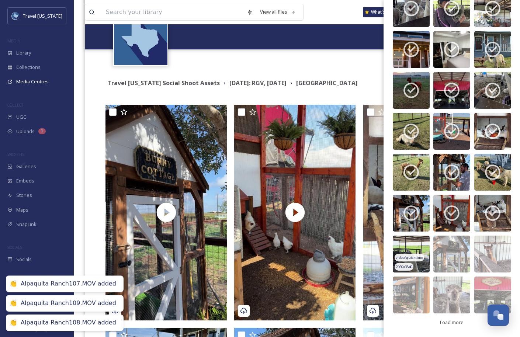
click at [410, 248] on img at bounding box center [410, 253] width 37 height 37
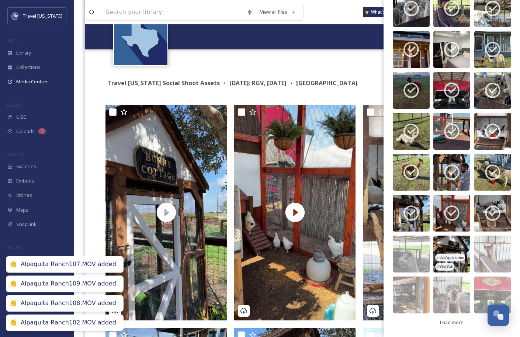
click at [451, 256] on span "video/quicktime" at bounding box center [449, 257] width 27 height 5
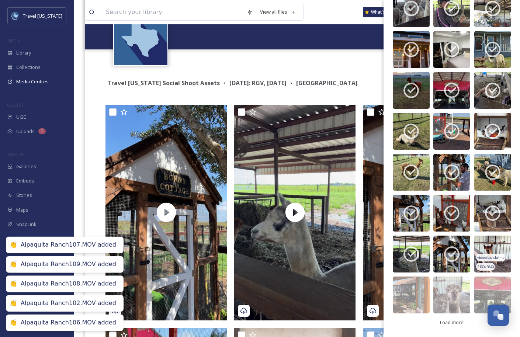
click at [491, 255] on span "video/quicktime" at bounding box center [490, 257] width 27 height 5
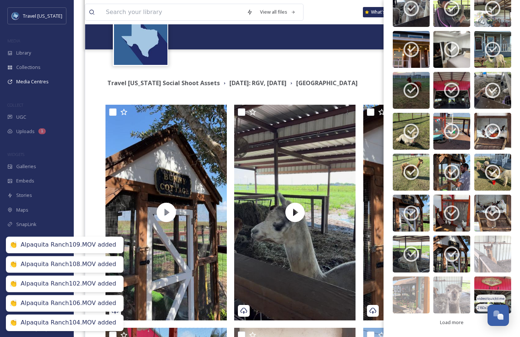
click at [491, 288] on img at bounding box center [492, 294] width 37 height 37
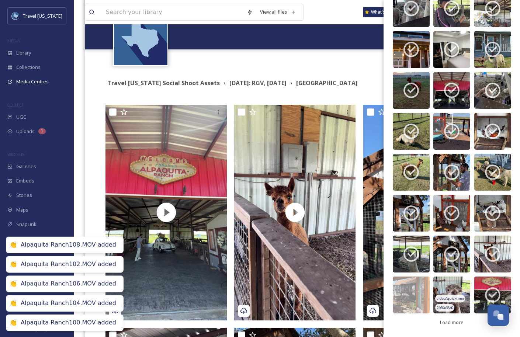
click at [443, 288] on img at bounding box center [451, 294] width 37 height 37
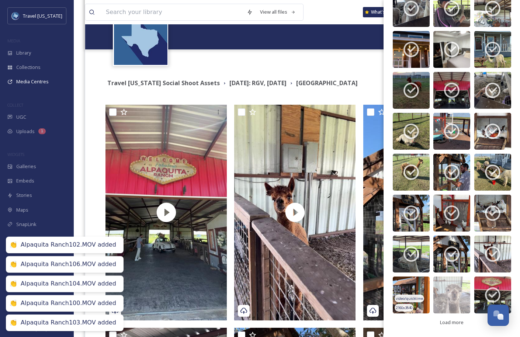
click at [426, 288] on img at bounding box center [410, 294] width 37 height 37
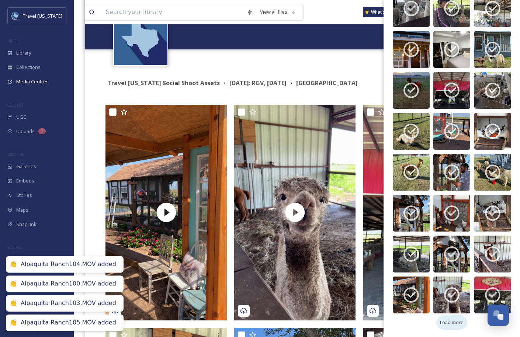
click at [446, 325] on span "Load more" at bounding box center [452, 322] width 24 height 7
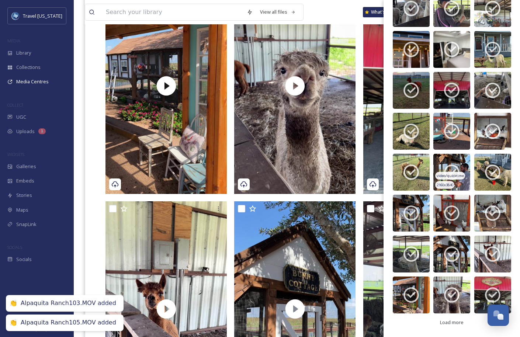
scroll to position [250, 0]
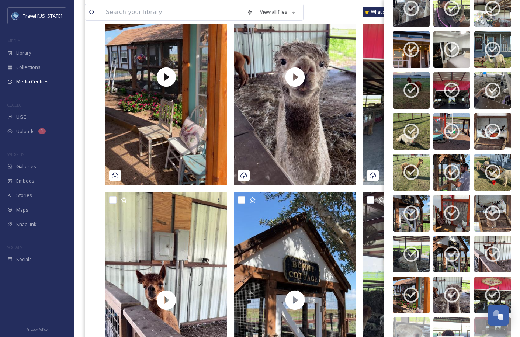
click at [448, 326] on img at bounding box center [451, 335] width 37 height 37
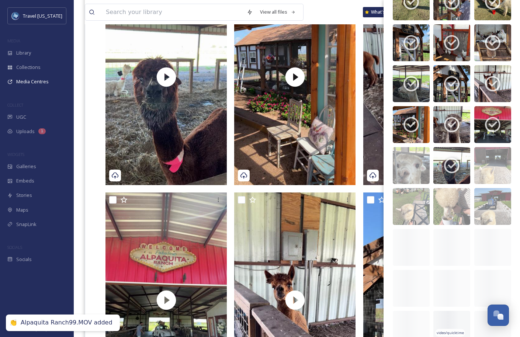
scroll to position [967, 0]
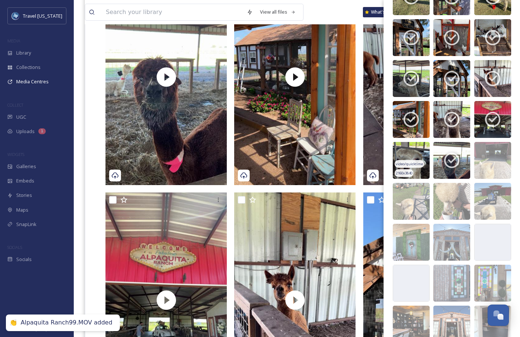
click at [410, 166] on span "video/quicktime" at bounding box center [408, 163] width 27 height 5
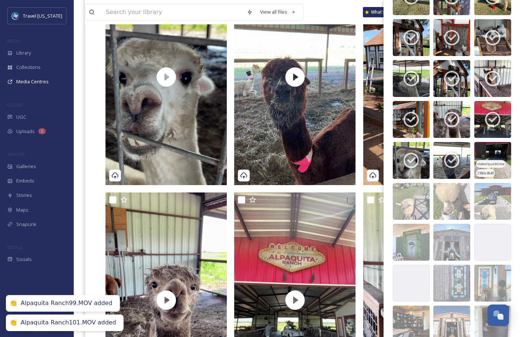
click at [496, 160] on div "video/quicktime" at bounding box center [490, 164] width 29 height 8
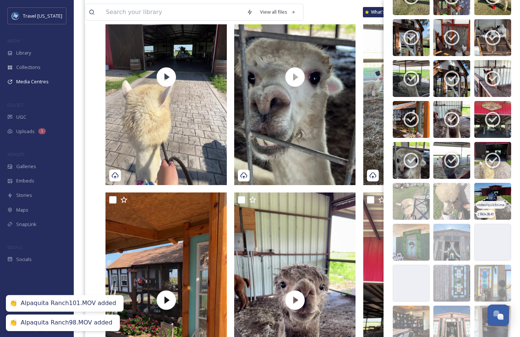
click at [495, 199] on img at bounding box center [492, 201] width 37 height 37
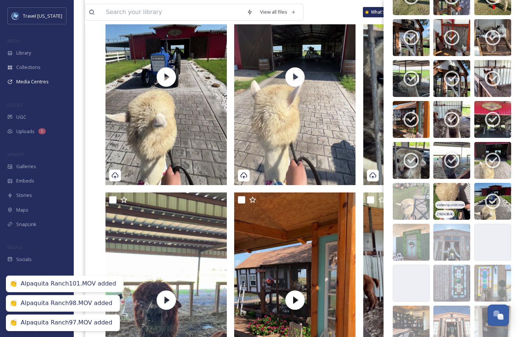
click at [451, 199] on img at bounding box center [451, 201] width 37 height 37
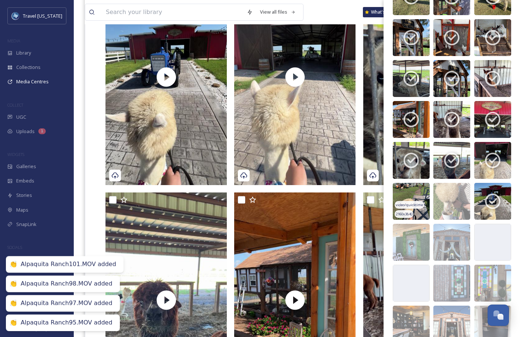
click at [403, 199] on img at bounding box center [410, 201] width 37 height 37
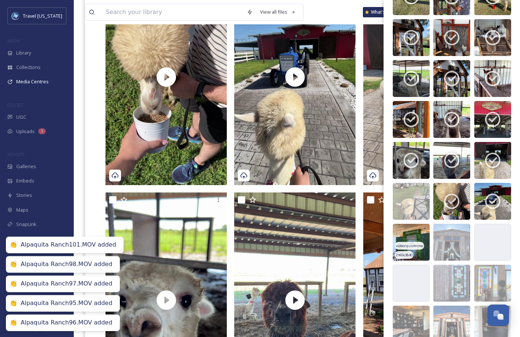
click at [403, 227] on img at bounding box center [410, 242] width 37 height 37
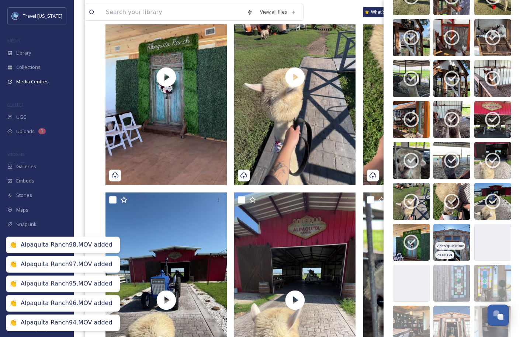
click at [452, 243] on span "video/quicktime" at bounding box center [449, 245] width 27 height 5
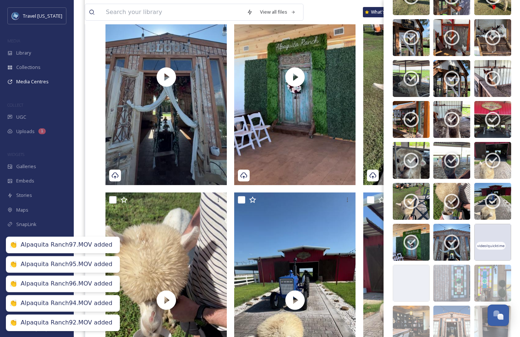
click at [487, 244] on span "video/quicktime" at bounding box center [490, 245] width 27 height 5
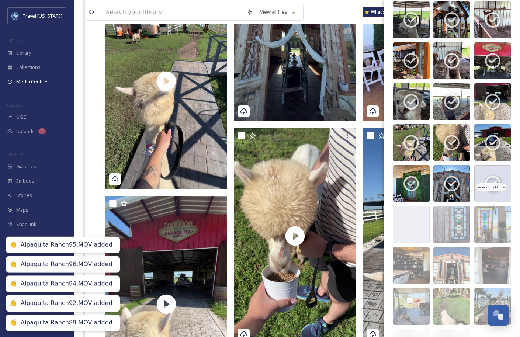
scroll to position [1059, 0]
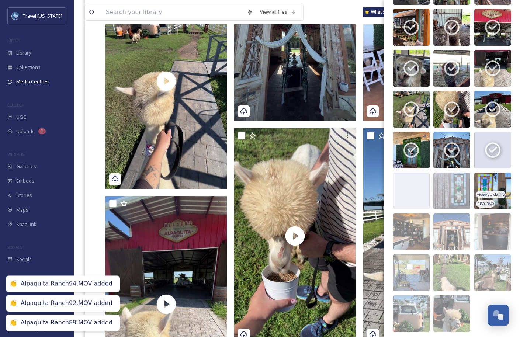
click at [489, 188] on img at bounding box center [492, 190] width 37 height 37
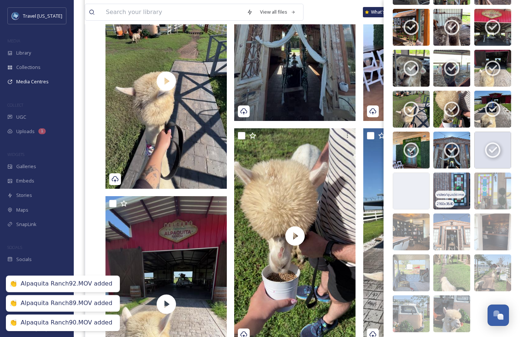
click at [450, 192] on span "video/quicktime" at bounding box center [449, 194] width 27 height 5
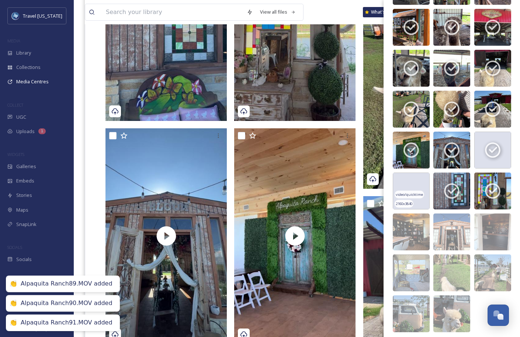
click at [410, 190] on img at bounding box center [410, 190] width 37 height 37
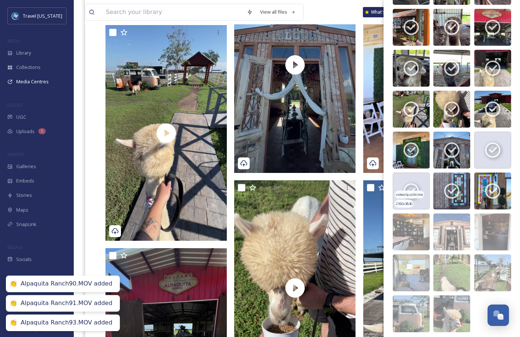
scroll to position [1078, 0]
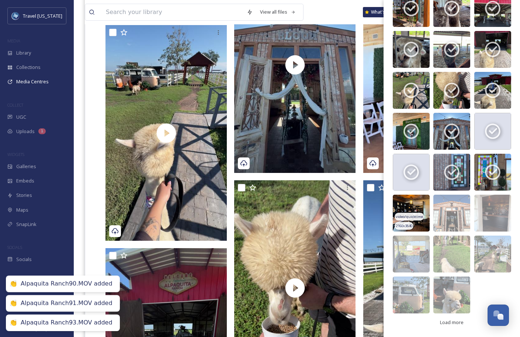
click at [413, 208] on img at bounding box center [410, 213] width 37 height 37
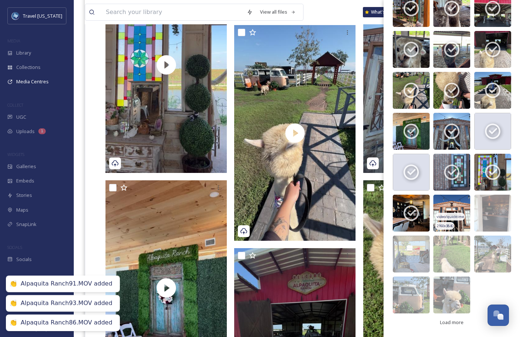
click at [450, 212] on img at bounding box center [451, 213] width 37 height 37
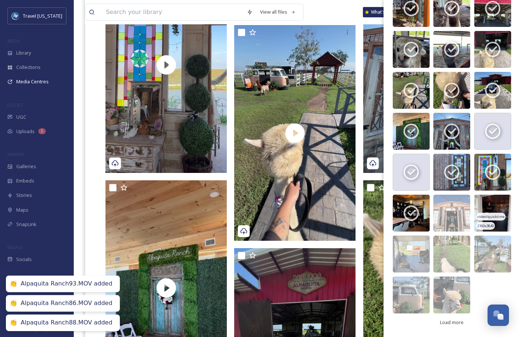
click at [485, 212] on img at bounding box center [492, 213] width 37 height 37
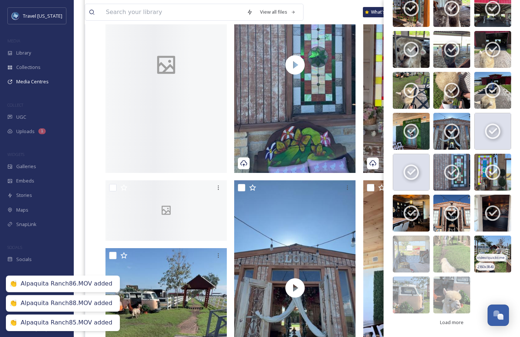
click at [490, 252] on img at bounding box center [492, 253] width 37 height 37
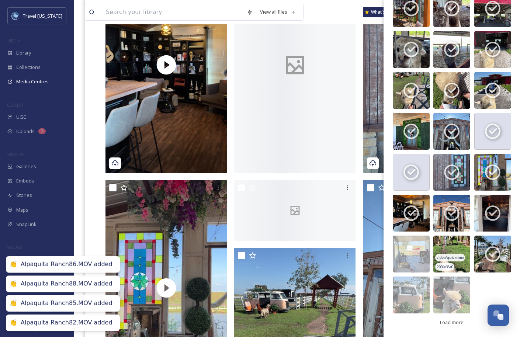
click at [449, 252] on img at bounding box center [451, 253] width 37 height 37
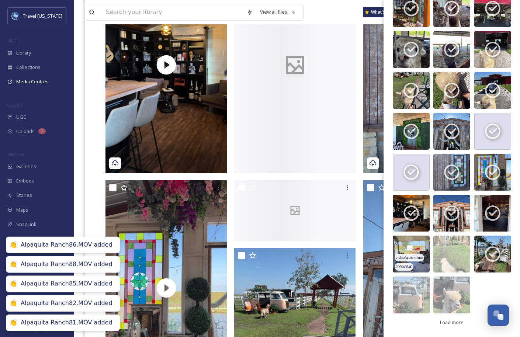
click at [402, 252] on img at bounding box center [410, 253] width 37 height 37
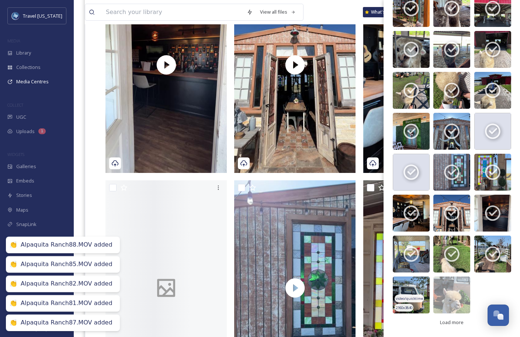
click at [408, 298] on span "video/quicktime" at bounding box center [408, 298] width 27 height 5
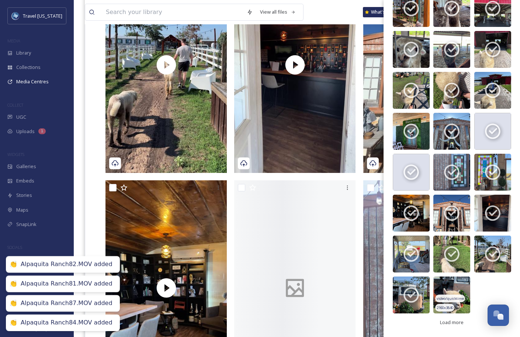
click at [453, 284] on img at bounding box center [451, 294] width 37 height 37
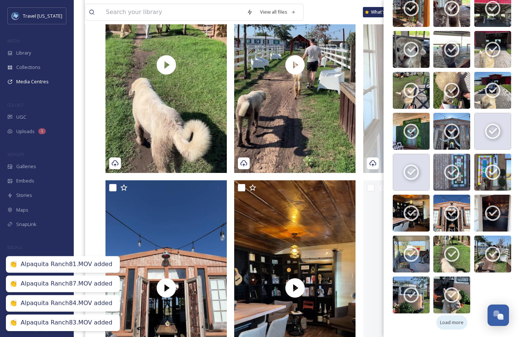
click at [453, 323] on span "Load more" at bounding box center [452, 322] width 24 height 7
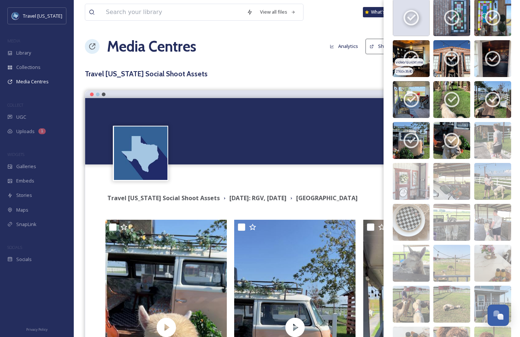
scroll to position [1234, 0]
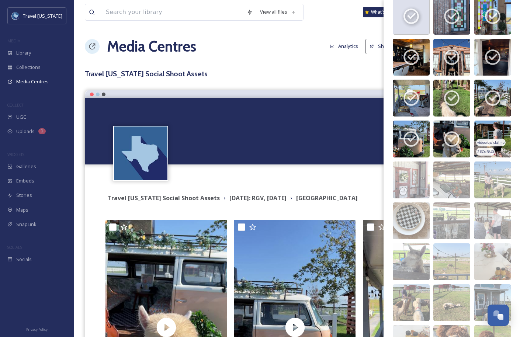
click at [488, 140] on span "video/quicktime" at bounding box center [490, 142] width 27 height 5
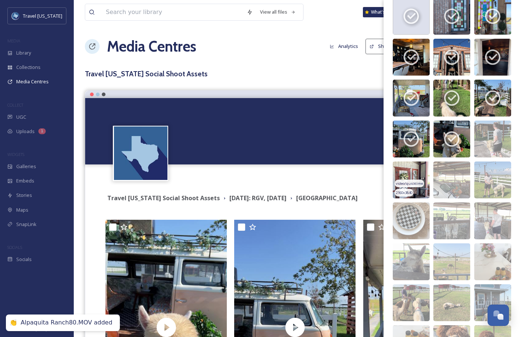
click at [400, 184] on span "video/quicktime" at bounding box center [408, 183] width 27 height 5
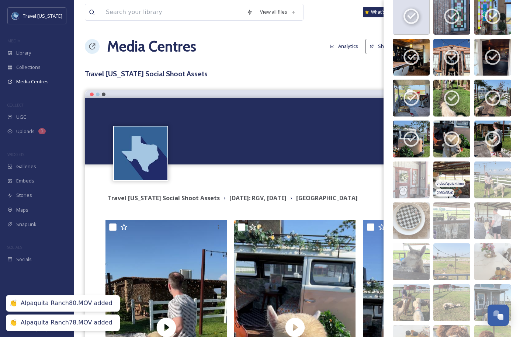
click at [451, 184] on span "video/quicktime" at bounding box center [449, 183] width 27 height 5
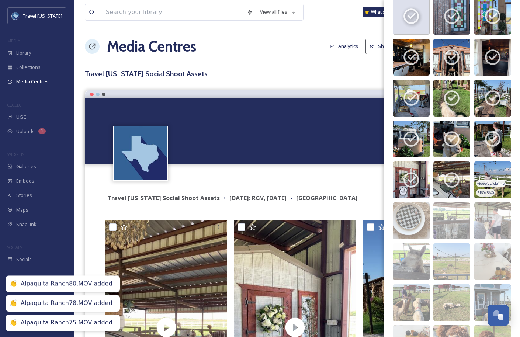
click at [483, 183] on span "video/quicktime" at bounding box center [490, 183] width 27 height 5
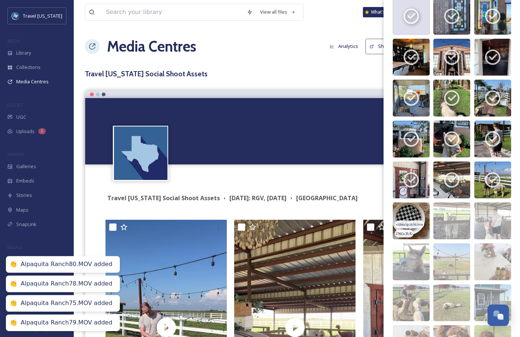
click at [423, 210] on img at bounding box center [410, 220] width 37 height 37
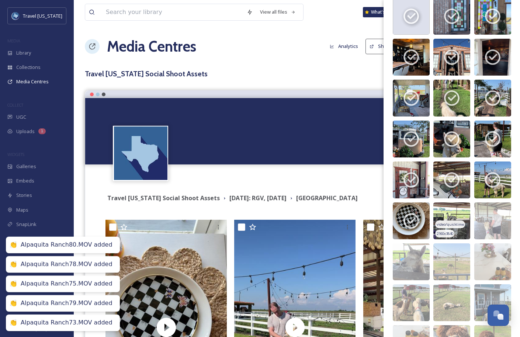
click at [460, 214] on img at bounding box center [451, 220] width 37 height 37
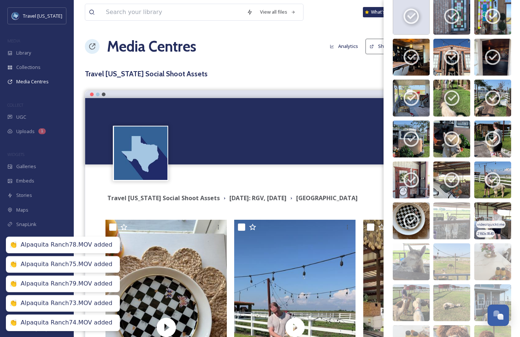
click at [486, 215] on img at bounding box center [492, 220] width 37 height 37
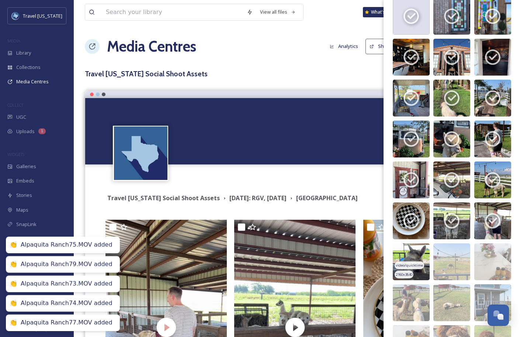
click at [408, 248] on img at bounding box center [410, 261] width 37 height 37
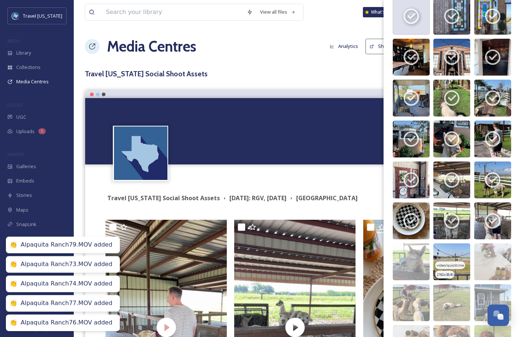
click at [460, 265] on span "video/quicktime" at bounding box center [449, 265] width 27 height 5
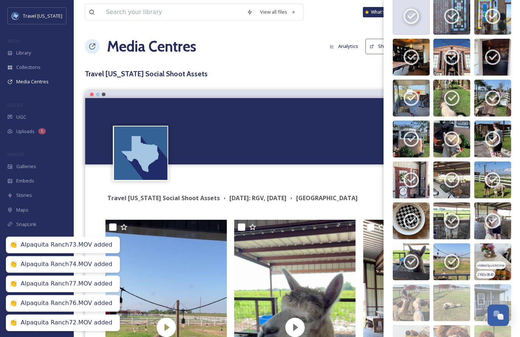
click at [500, 265] on span "video/quicktime" at bounding box center [490, 265] width 27 height 5
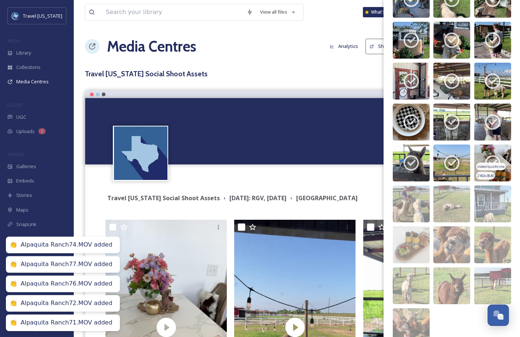
scroll to position [1365, 0]
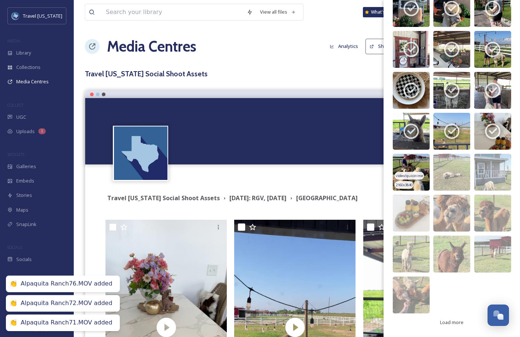
click at [412, 175] on span "video/quicktime" at bounding box center [408, 175] width 27 height 5
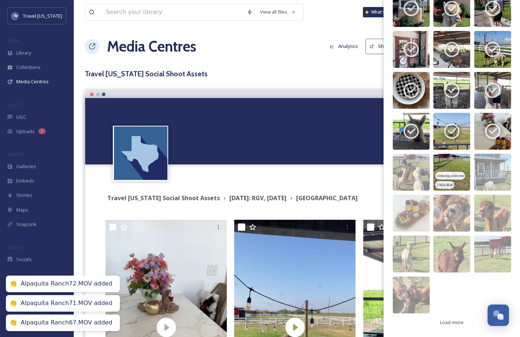
click at [457, 175] on span "video/quicktime" at bounding box center [449, 175] width 27 height 5
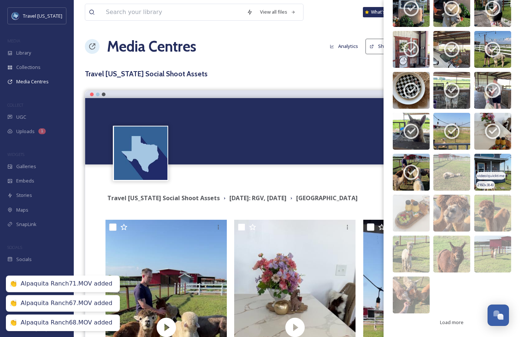
click at [483, 175] on span "video/quicktime" at bounding box center [490, 175] width 27 height 5
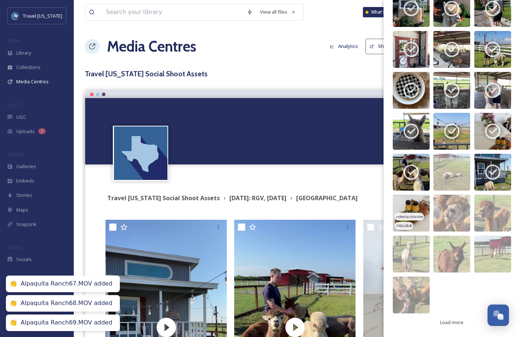
click at [400, 220] on div "video/quicktime" at bounding box center [408, 217] width 29 height 8
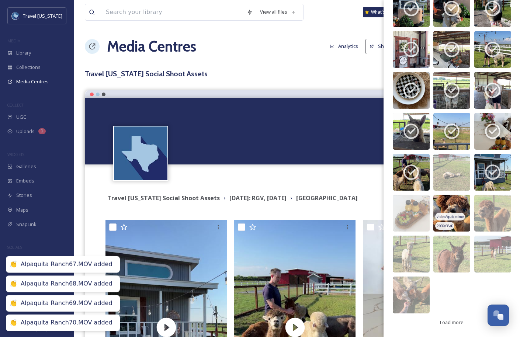
click at [456, 220] on div "video/quicktime" at bounding box center [449, 217] width 29 height 8
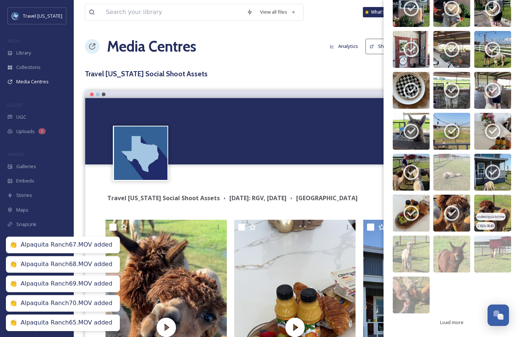
click at [486, 221] on img at bounding box center [492, 213] width 37 height 37
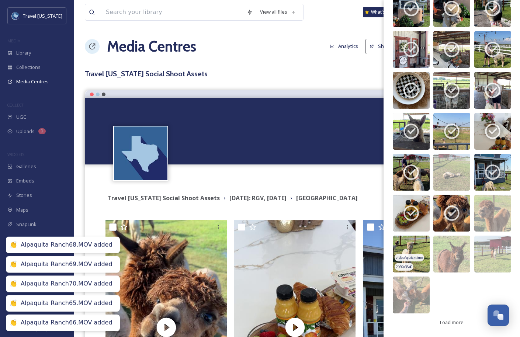
click at [398, 255] on span "video/quicktime" at bounding box center [408, 257] width 27 height 5
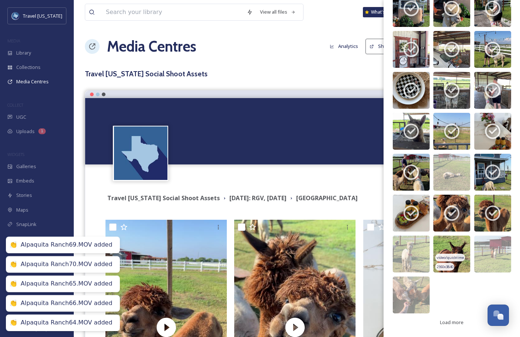
click at [458, 256] on span "video/quicktime" at bounding box center [449, 257] width 27 height 5
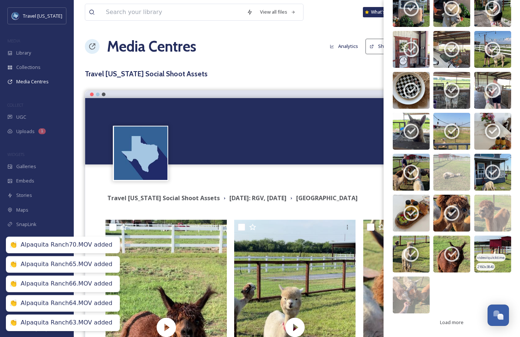
click at [489, 256] on span "video/quicktime" at bounding box center [490, 257] width 27 height 5
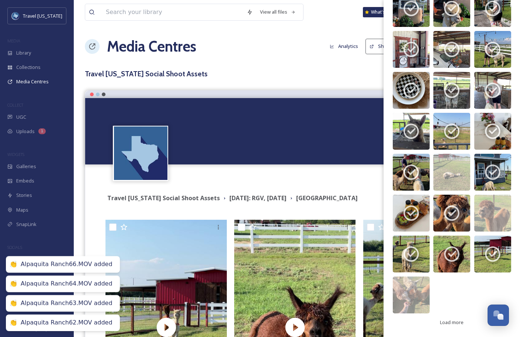
click at [408, 286] on img at bounding box center [410, 294] width 37 height 37
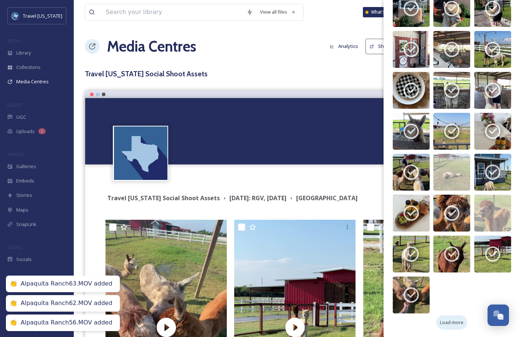
click at [448, 317] on div "Load more" at bounding box center [451, 322] width 31 height 14
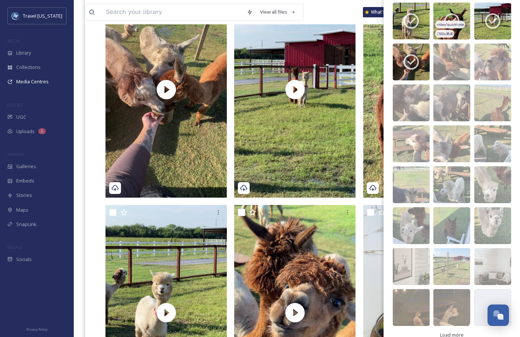
scroll to position [1610, 0]
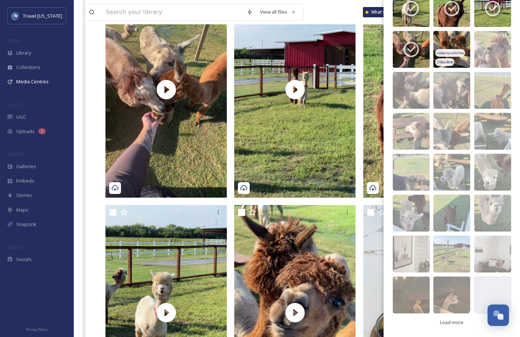
click at [455, 56] on div "video/quicktime" at bounding box center [449, 53] width 29 height 8
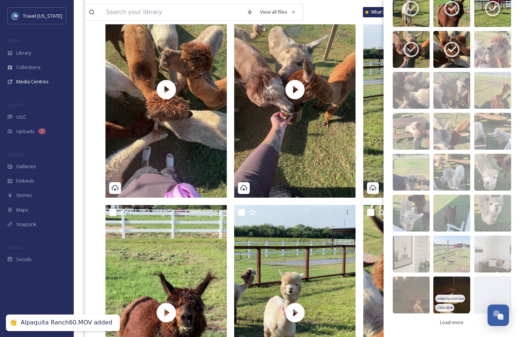
click at [444, 280] on img at bounding box center [451, 294] width 37 height 37
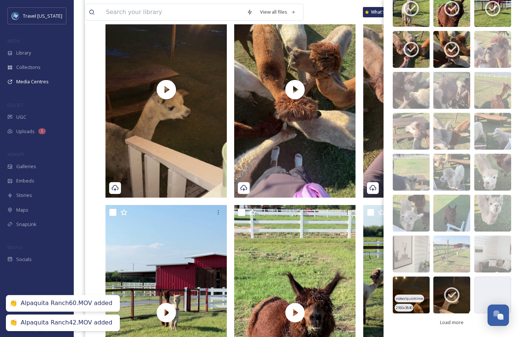
click at [415, 282] on img at bounding box center [410, 294] width 37 height 37
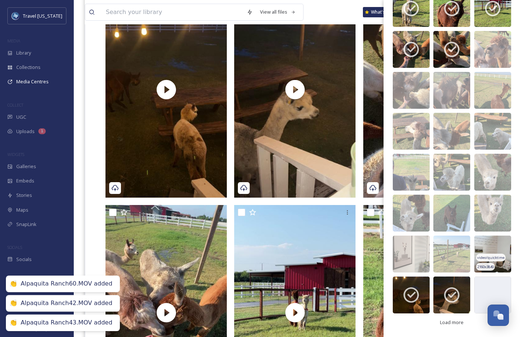
click at [492, 256] on span "video/quicktime" at bounding box center [490, 257] width 27 height 5
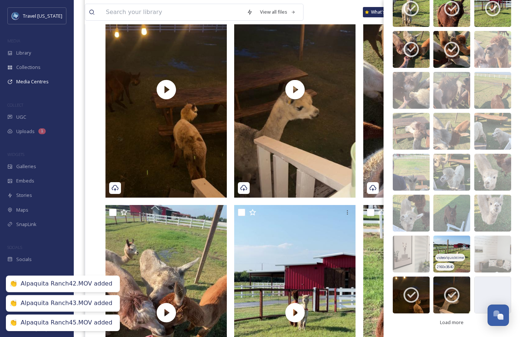
click at [446, 256] on span "video/quicktime" at bounding box center [449, 257] width 27 height 5
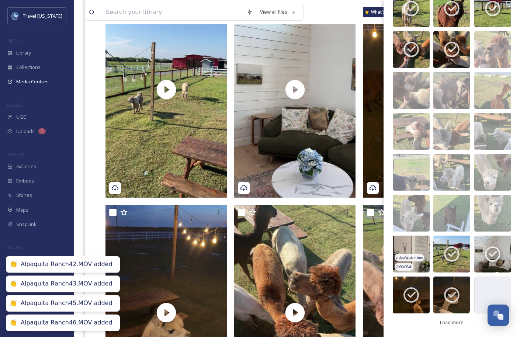
click at [421, 256] on span "video/quicktime" at bounding box center [408, 257] width 27 height 5
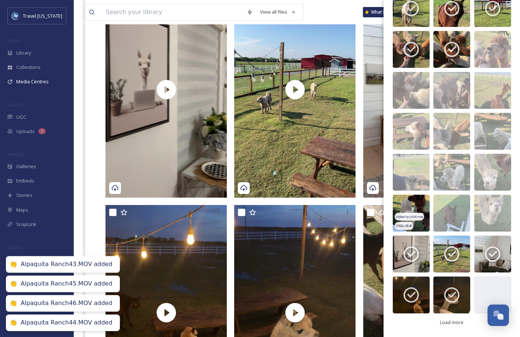
click at [421, 227] on img at bounding box center [410, 213] width 37 height 37
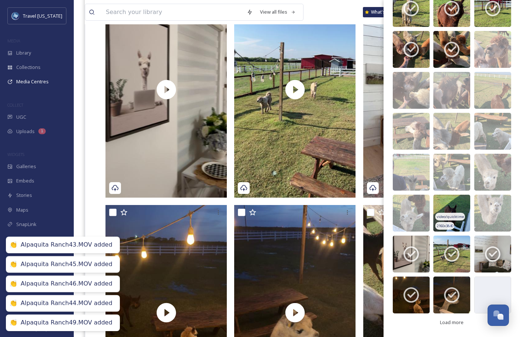
click at [457, 221] on img at bounding box center [451, 213] width 37 height 37
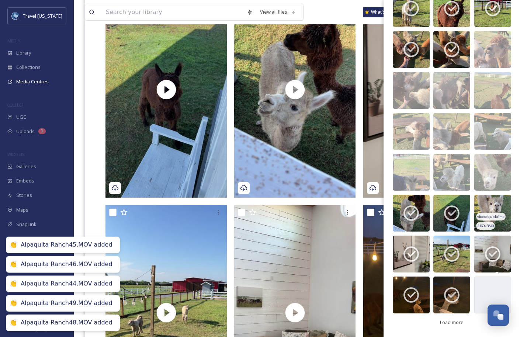
click at [486, 215] on span "video/quicktime" at bounding box center [490, 216] width 27 height 5
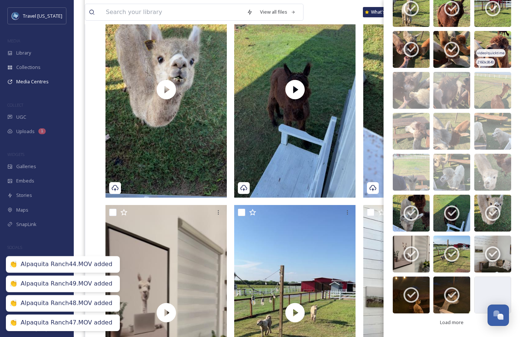
click at [493, 54] on span "video/quicktime" at bounding box center [490, 52] width 27 height 5
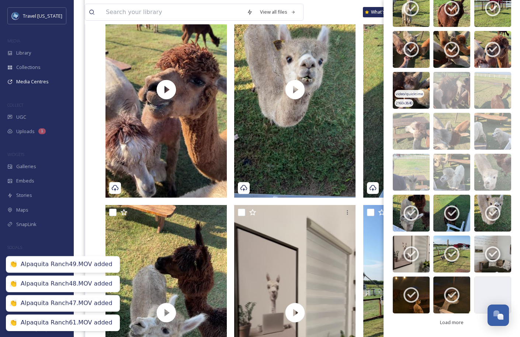
click at [402, 98] on img at bounding box center [410, 90] width 37 height 37
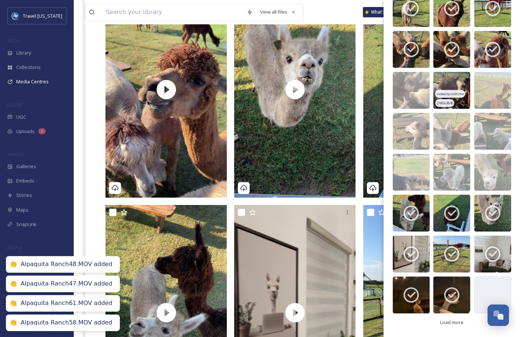
click at [462, 98] on img at bounding box center [451, 90] width 37 height 37
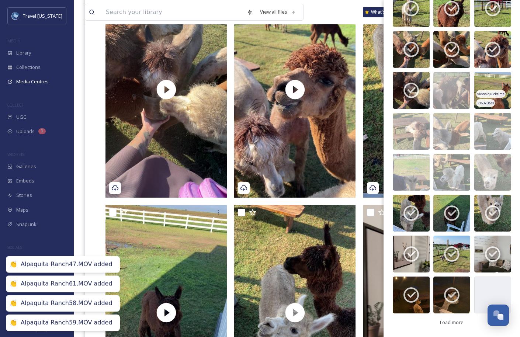
click at [490, 98] on img at bounding box center [492, 90] width 37 height 37
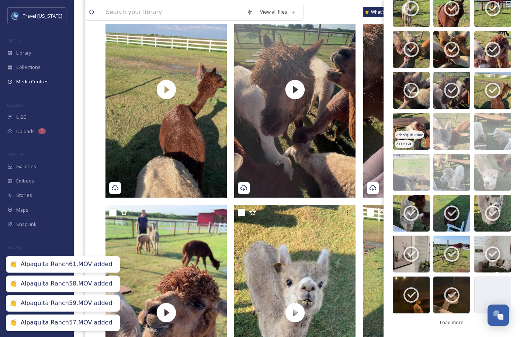
click at [407, 118] on img at bounding box center [410, 131] width 37 height 37
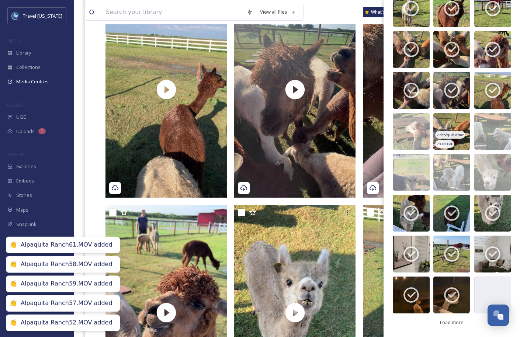
click at [452, 127] on img at bounding box center [451, 131] width 37 height 37
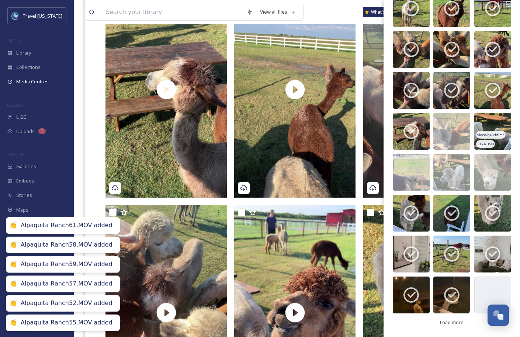
click at [493, 128] on img at bounding box center [492, 131] width 37 height 37
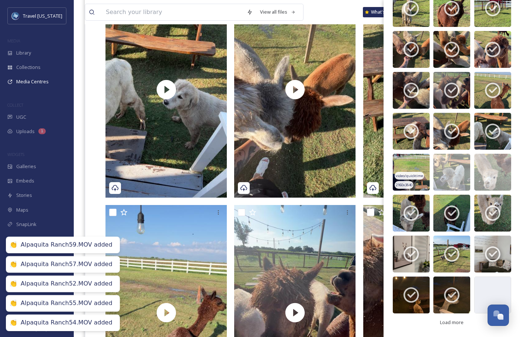
click at [423, 165] on img at bounding box center [410, 172] width 37 height 37
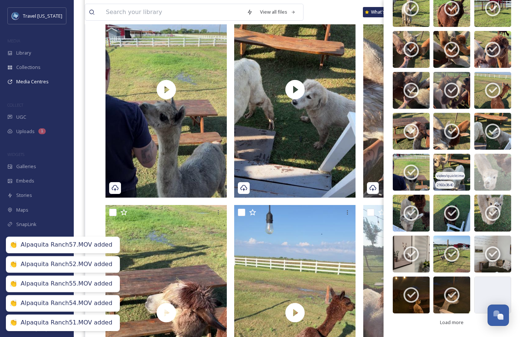
click at [455, 167] on img at bounding box center [451, 172] width 37 height 37
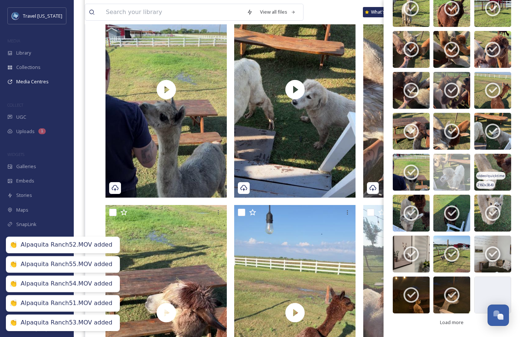
click at [484, 169] on img at bounding box center [492, 172] width 37 height 37
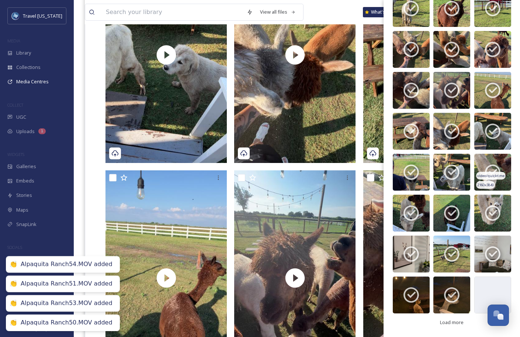
scroll to position [507, 0]
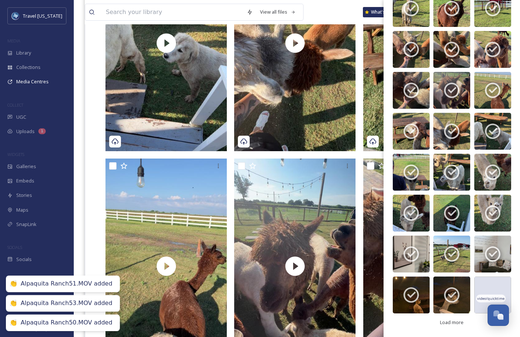
click at [480, 283] on img at bounding box center [492, 294] width 37 height 37
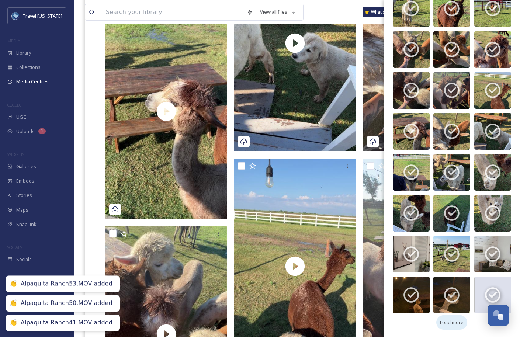
click at [459, 324] on span "Load more" at bounding box center [452, 322] width 24 height 7
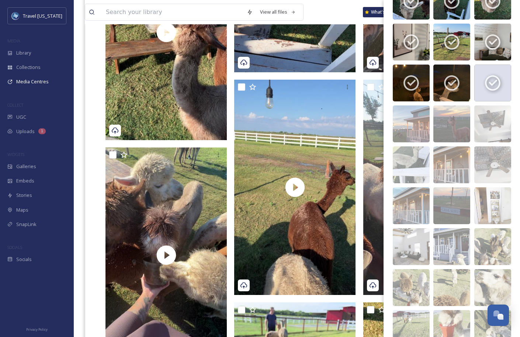
scroll to position [1867, 0]
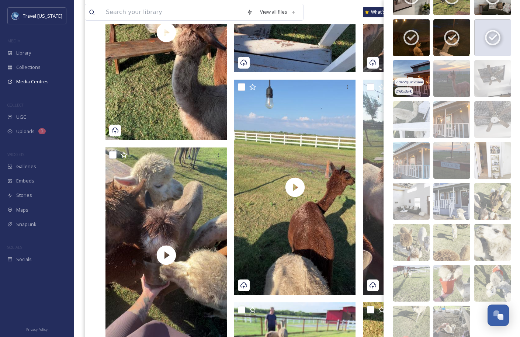
click at [405, 73] on img at bounding box center [410, 78] width 37 height 37
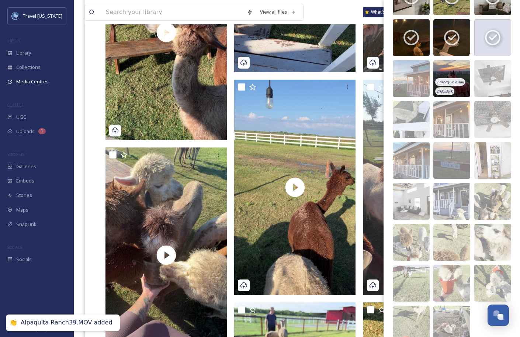
click at [450, 73] on img at bounding box center [451, 78] width 37 height 37
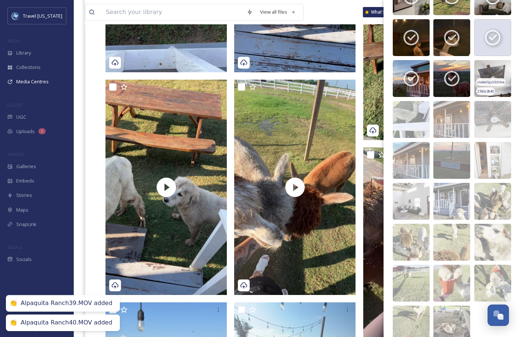
click at [483, 74] on img at bounding box center [492, 78] width 37 height 37
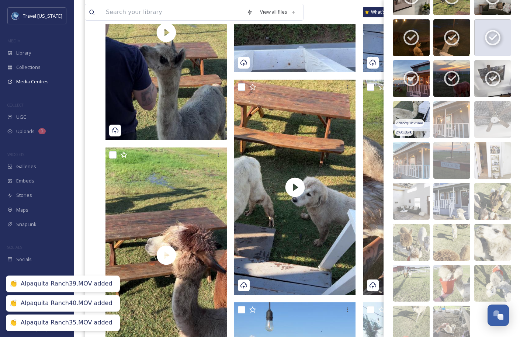
click at [421, 114] on img at bounding box center [410, 119] width 37 height 37
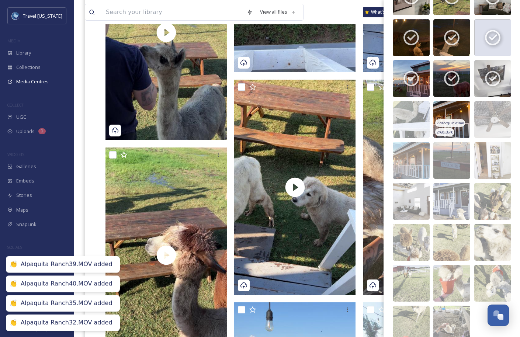
click at [453, 114] on img at bounding box center [451, 119] width 37 height 37
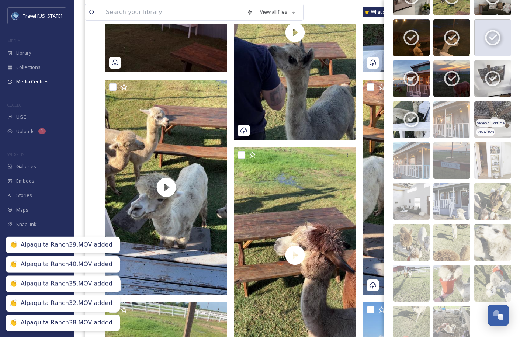
click at [493, 116] on img at bounding box center [492, 119] width 37 height 37
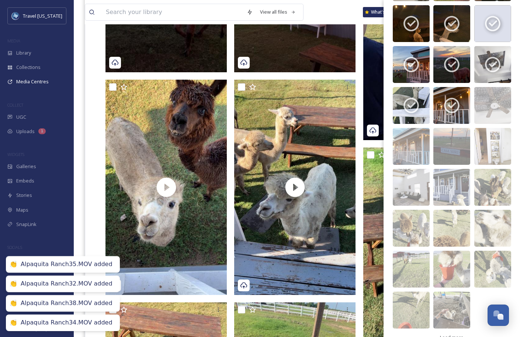
scroll to position [1896, 0]
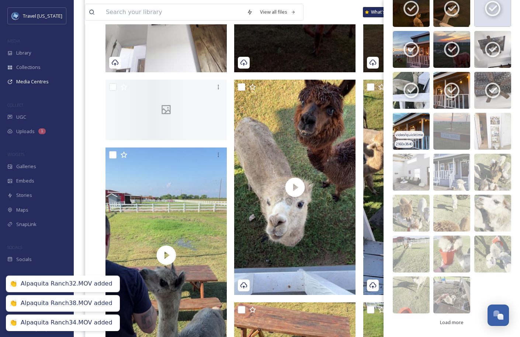
click at [405, 123] on img at bounding box center [410, 131] width 37 height 37
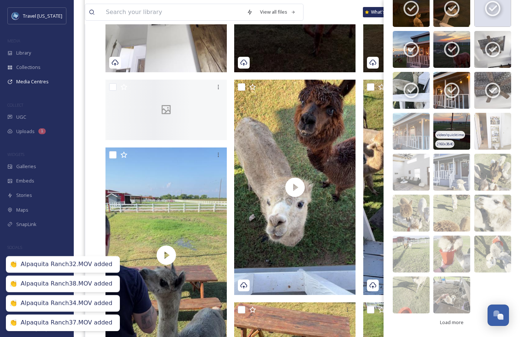
click at [438, 126] on img at bounding box center [451, 131] width 37 height 37
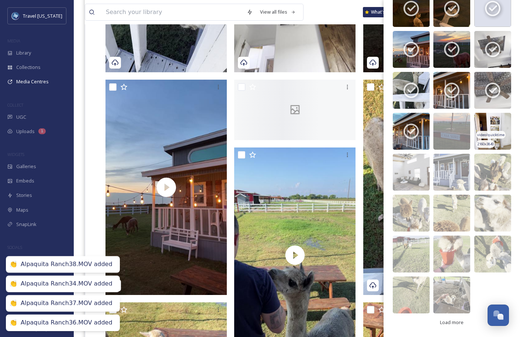
click at [500, 133] on span "video/quicktime" at bounding box center [490, 134] width 27 height 5
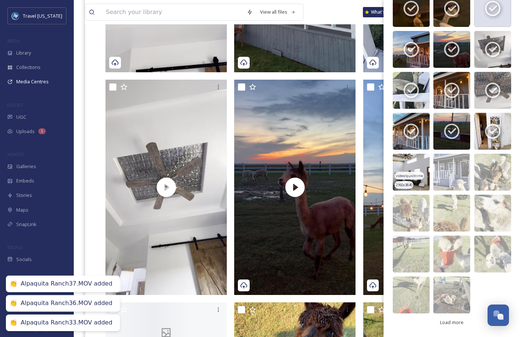
click at [421, 176] on span "video/quicktime" at bounding box center [408, 175] width 27 height 5
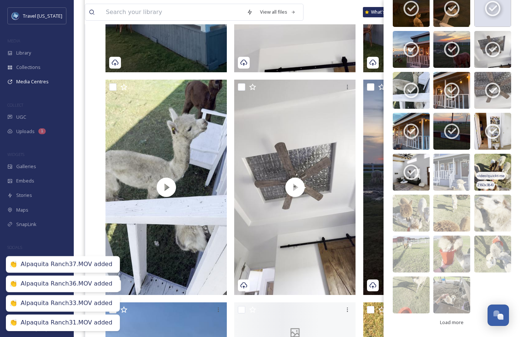
click at [488, 176] on span "video/quicktime" at bounding box center [490, 175] width 27 height 5
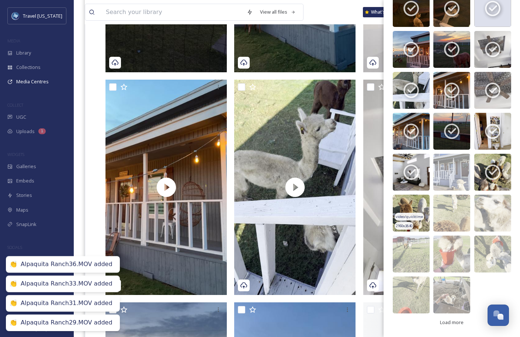
click at [411, 210] on img at bounding box center [410, 213] width 37 height 37
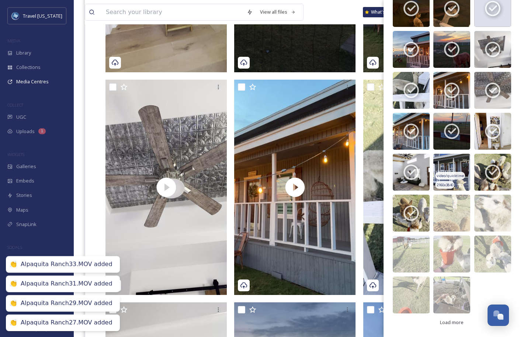
click at [447, 165] on img at bounding box center [451, 172] width 37 height 37
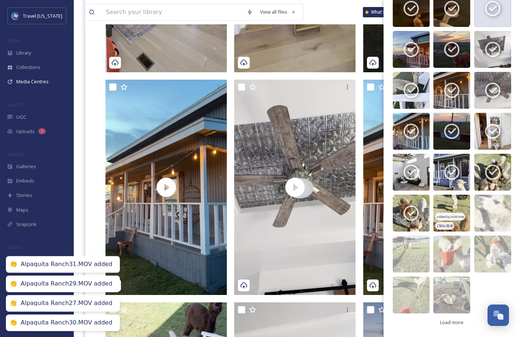
click at [447, 212] on img at bounding box center [451, 213] width 37 height 37
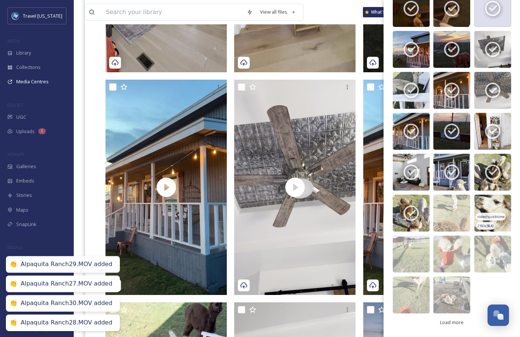
click at [488, 209] on img at bounding box center [492, 213] width 37 height 37
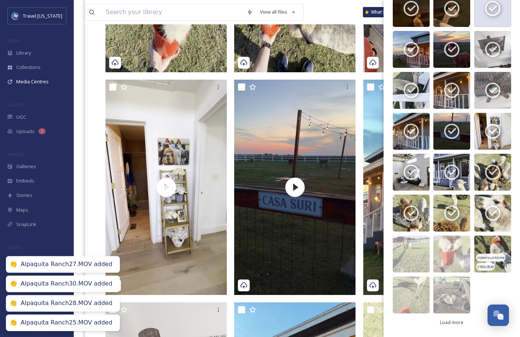
click at [489, 250] on img at bounding box center [492, 253] width 37 height 37
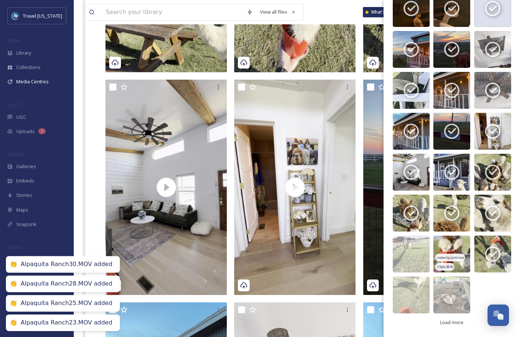
click at [454, 250] on img at bounding box center [451, 253] width 37 height 37
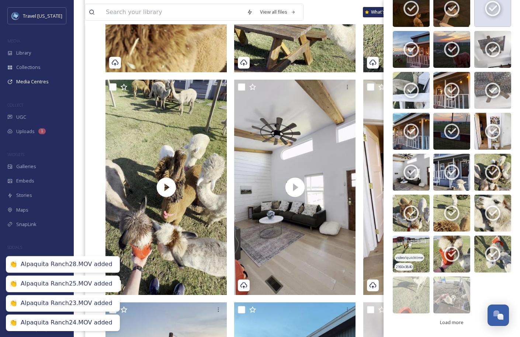
click at [418, 250] on img at bounding box center [410, 253] width 37 height 37
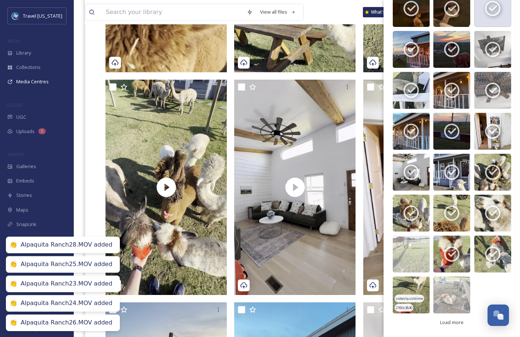
click at [416, 283] on img at bounding box center [410, 294] width 37 height 37
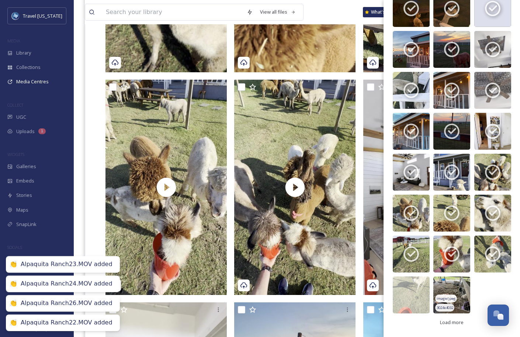
click at [447, 283] on img at bounding box center [451, 294] width 37 height 37
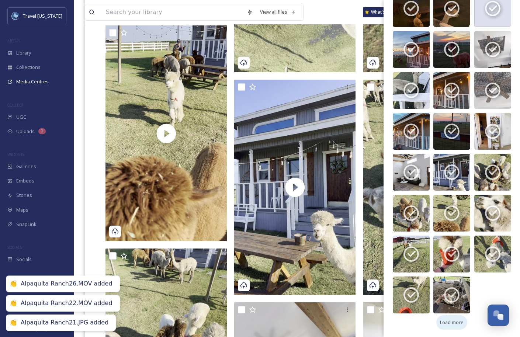
click at [451, 326] on div "Load more" at bounding box center [451, 322] width 31 height 14
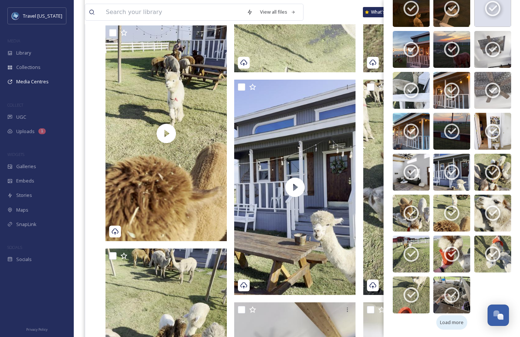
click at [452, 325] on span "Load more" at bounding box center [452, 322] width 24 height 7
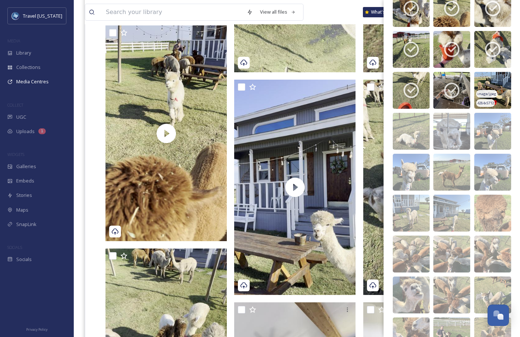
scroll to position [2116, 0]
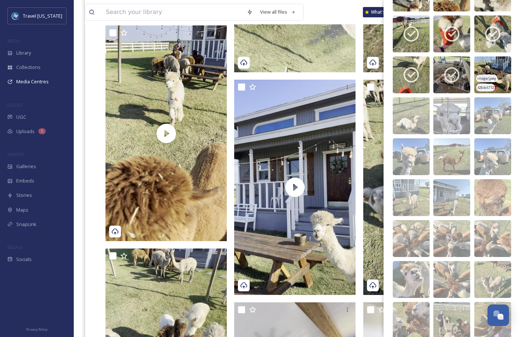
click at [492, 74] on img at bounding box center [492, 74] width 37 height 37
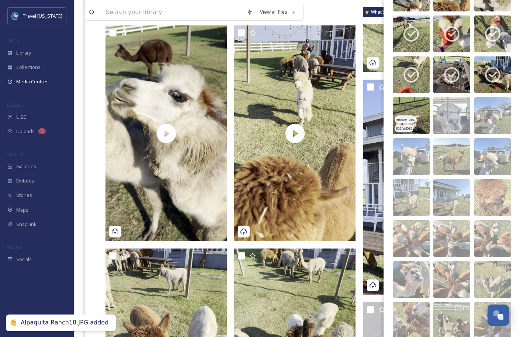
click at [399, 115] on img at bounding box center [410, 115] width 37 height 37
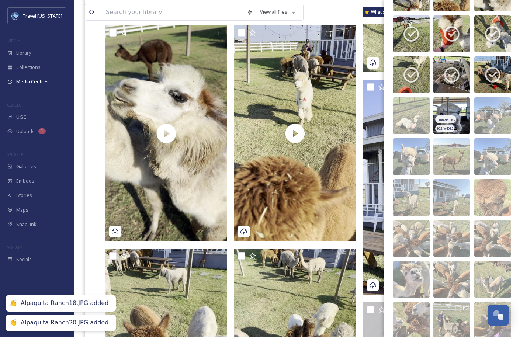
click at [455, 115] on img at bounding box center [451, 115] width 37 height 37
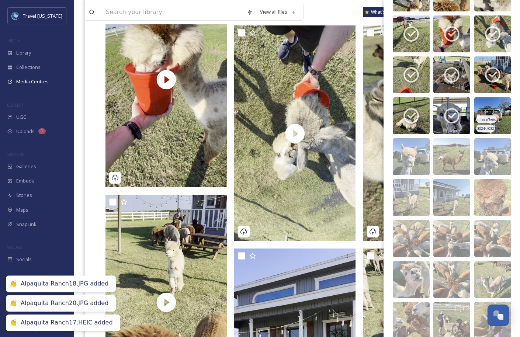
click at [493, 115] on img at bounding box center [492, 115] width 37 height 37
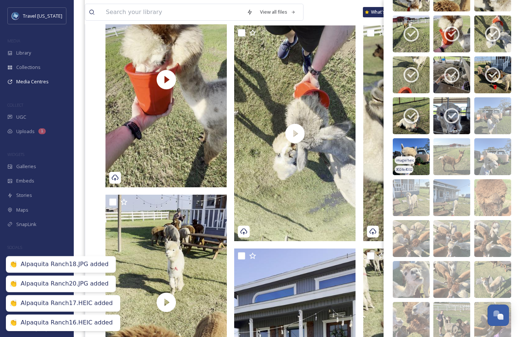
click at [409, 141] on img at bounding box center [410, 156] width 37 height 37
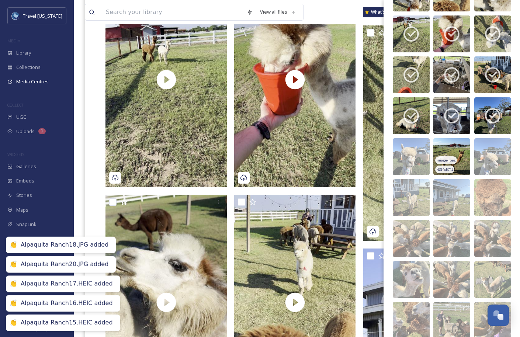
click at [442, 147] on img at bounding box center [451, 156] width 37 height 37
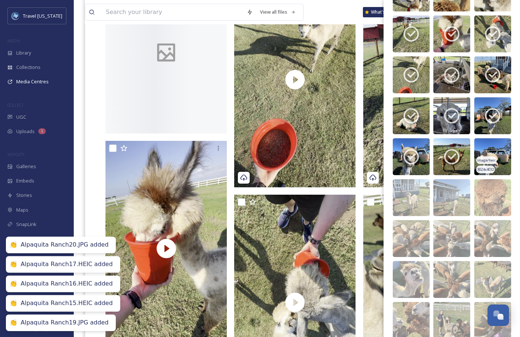
click at [491, 152] on img at bounding box center [492, 156] width 37 height 37
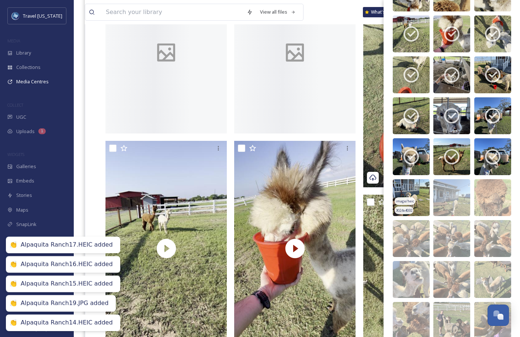
click at [411, 192] on img at bounding box center [410, 197] width 37 height 37
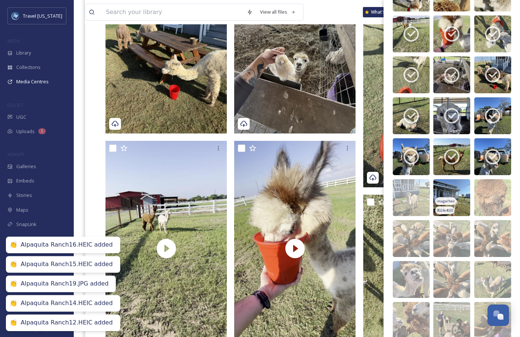
click at [458, 192] on img at bounding box center [451, 197] width 37 height 37
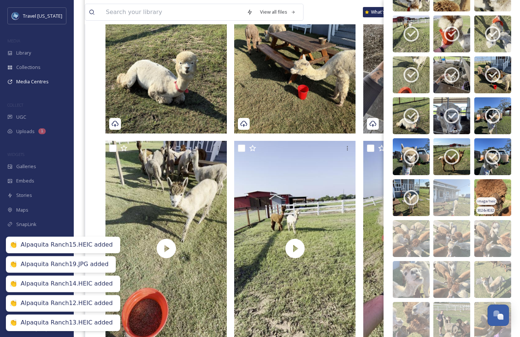
click at [483, 192] on img at bounding box center [492, 197] width 37 height 37
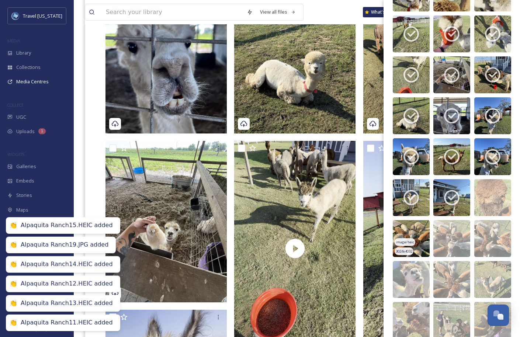
click at [424, 229] on img at bounding box center [410, 238] width 37 height 37
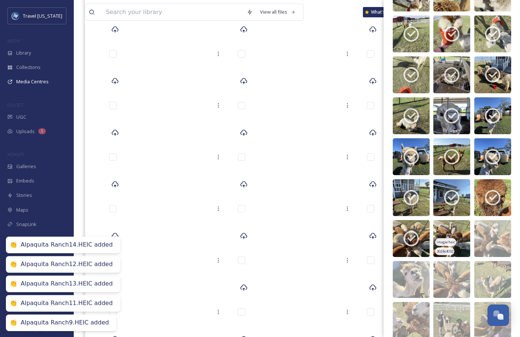
click at [447, 233] on img at bounding box center [451, 238] width 37 height 37
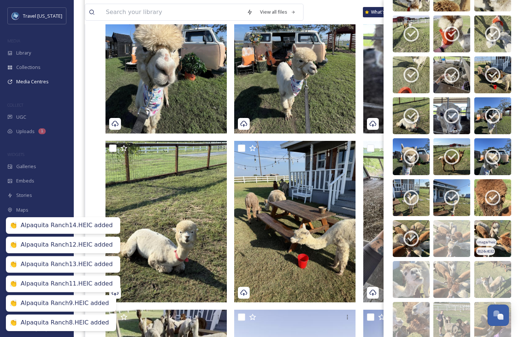
click at [489, 233] on img at bounding box center [492, 238] width 37 height 37
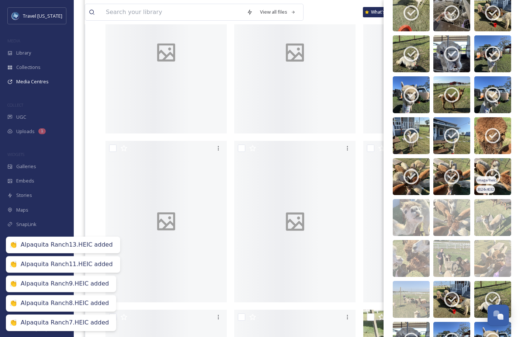
scroll to position [2247, 0]
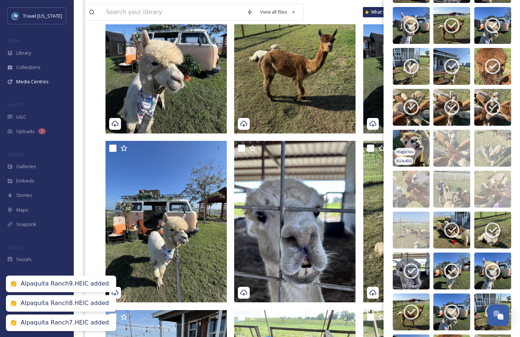
click at [411, 132] on img at bounding box center [410, 148] width 37 height 37
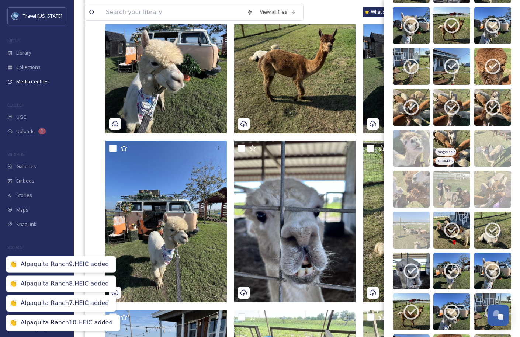
click at [448, 134] on img at bounding box center [451, 148] width 37 height 37
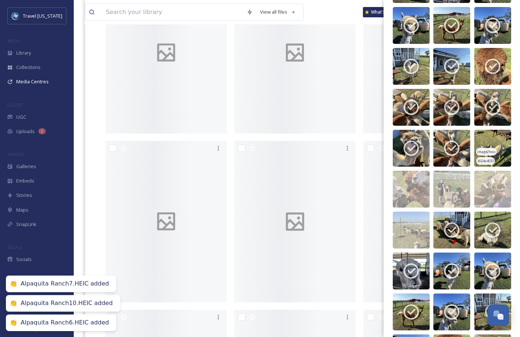
click at [489, 144] on img at bounding box center [492, 148] width 37 height 37
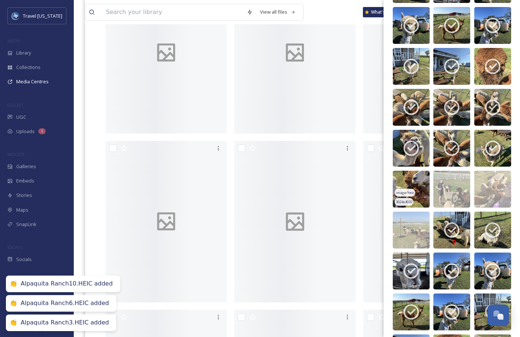
click at [403, 188] on img at bounding box center [410, 189] width 37 height 37
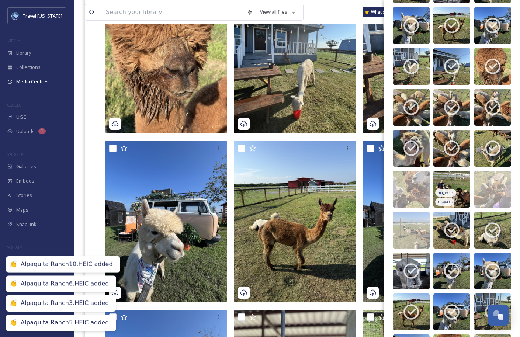
click at [460, 191] on img at bounding box center [451, 189] width 37 height 37
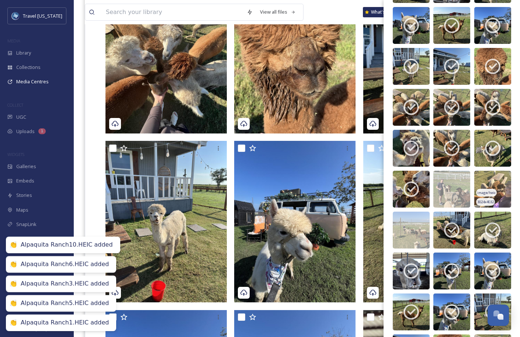
click at [488, 191] on span "image/heic" at bounding box center [486, 192] width 18 height 5
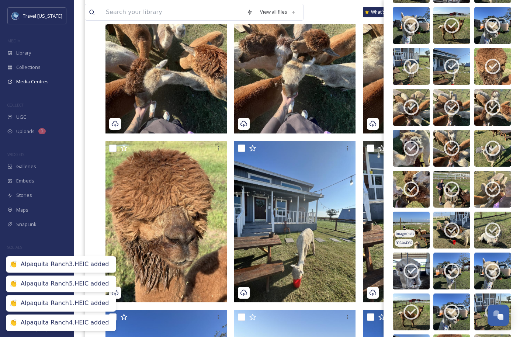
click at [415, 224] on img at bounding box center [410, 230] width 37 height 37
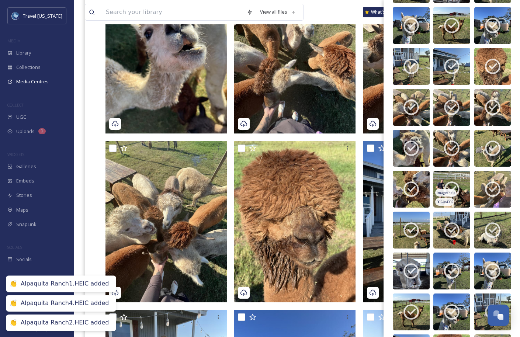
scroll to position [2428, 0]
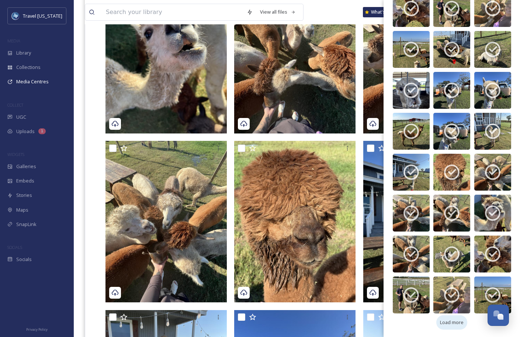
click at [458, 326] on div "Load more" at bounding box center [451, 322] width 31 height 14
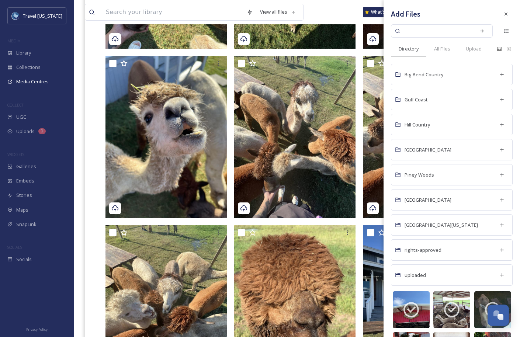
scroll to position [399, 0]
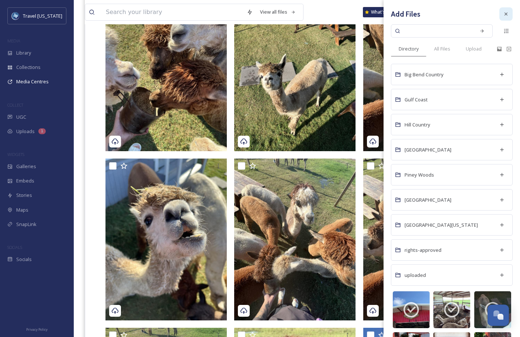
click at [509, 11] on div at bounding box center [505, 13] width 13 height 13
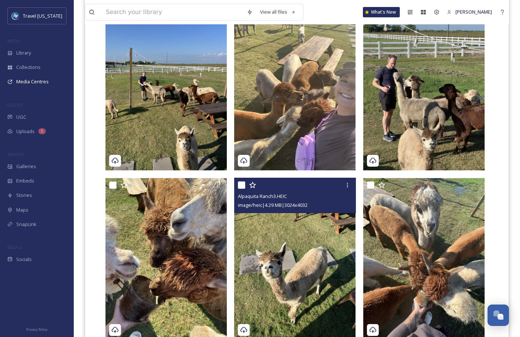
scroll to position [0, 0]
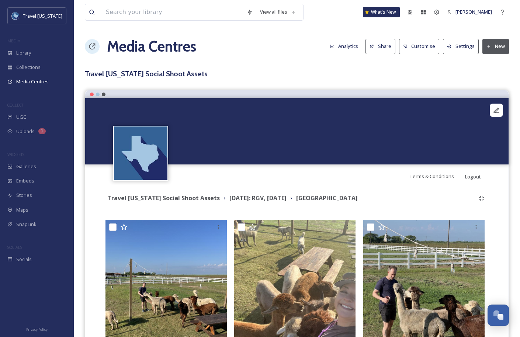
click at [282, 57] on div "Media Centres Analytics Share Customise Settings New" at bounding box center [297, 46] width 424 height 22
